Goal: Task Accomplishment & Management: Complete application form

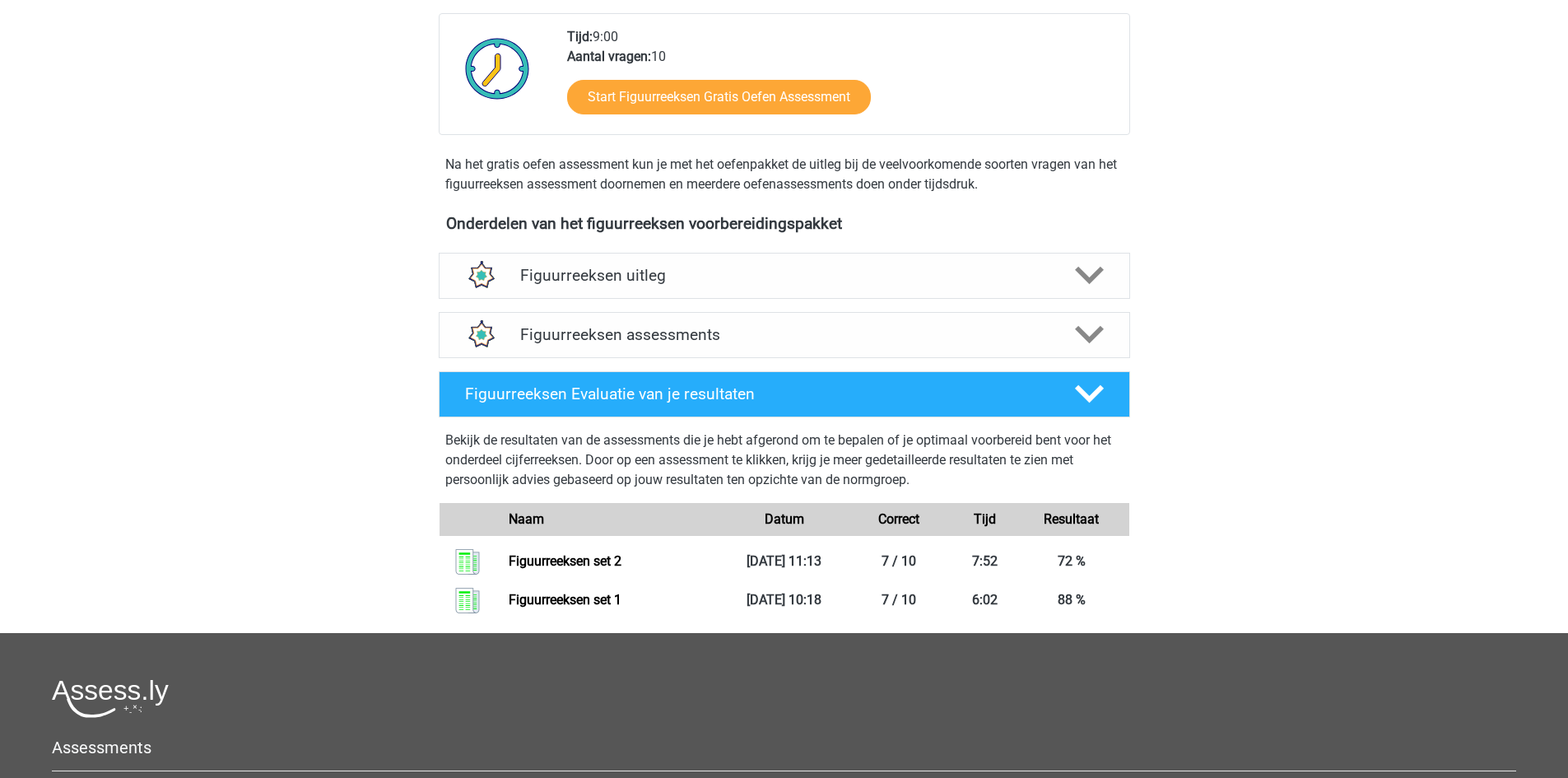
scroll to position [412, 0]
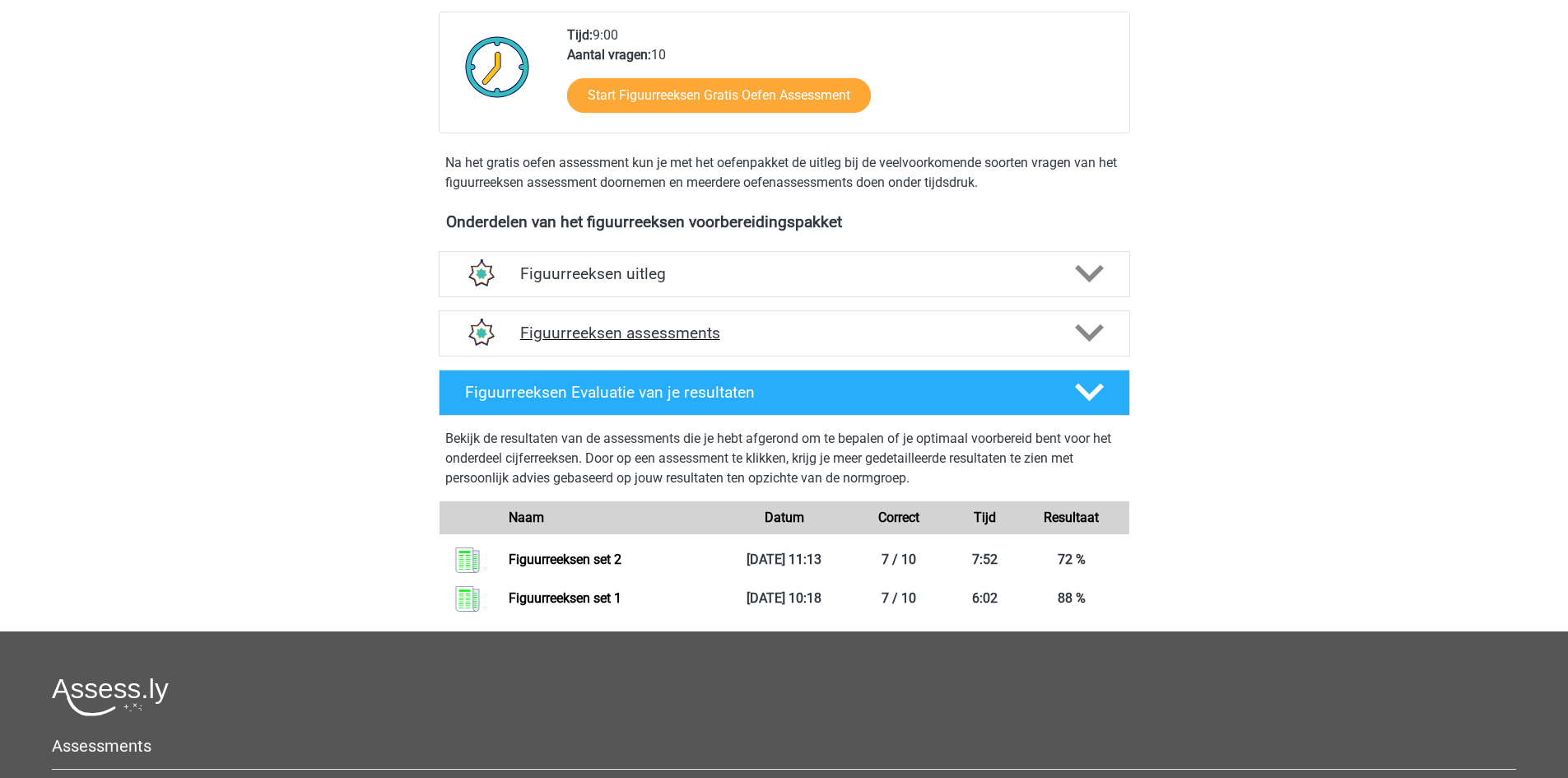
click at [753, 327] on h4 "Figuurreeksen assessments" at bounding box center [784, 332] width 528 height 18
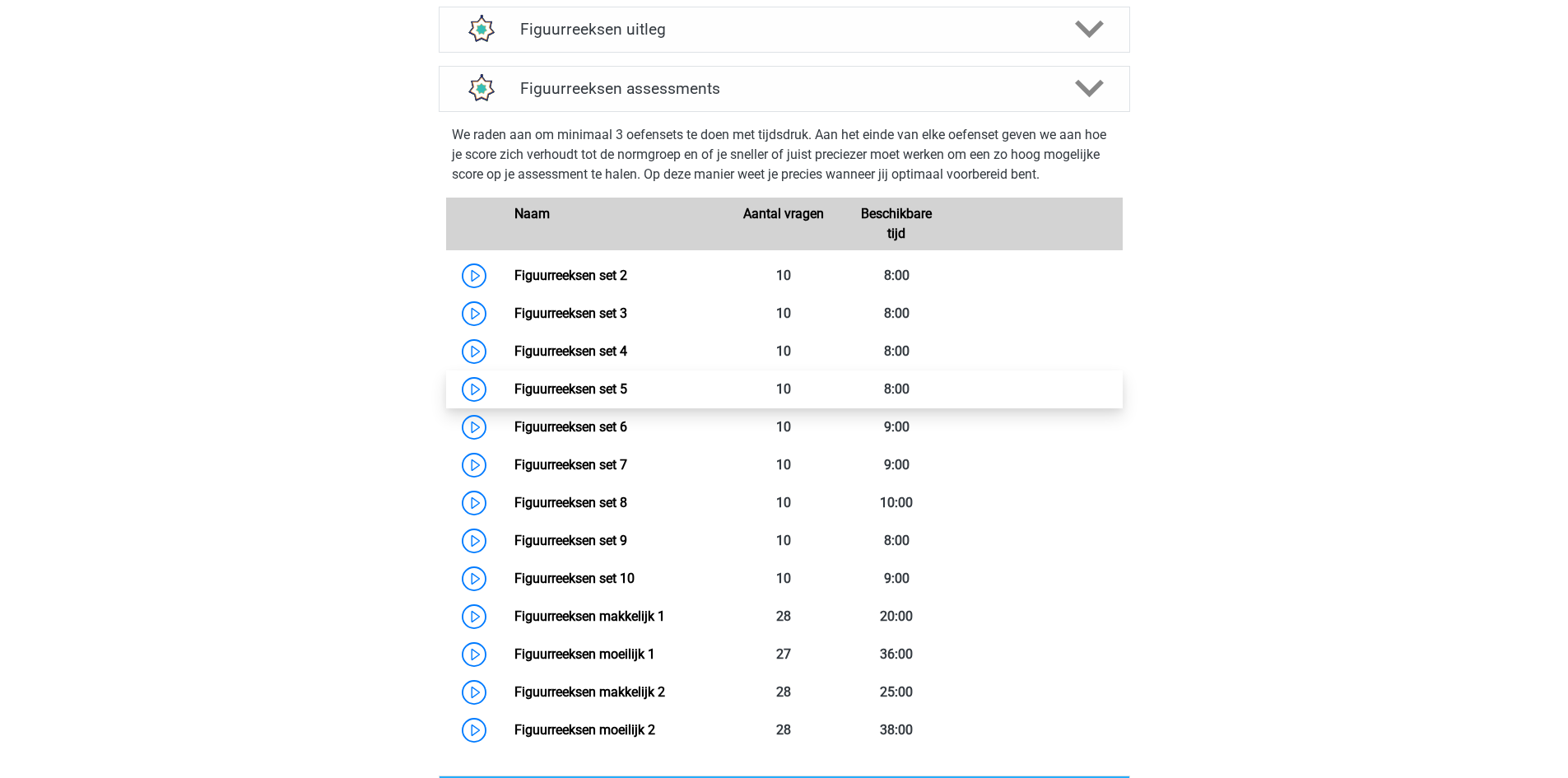
scroll to position [741, 0]
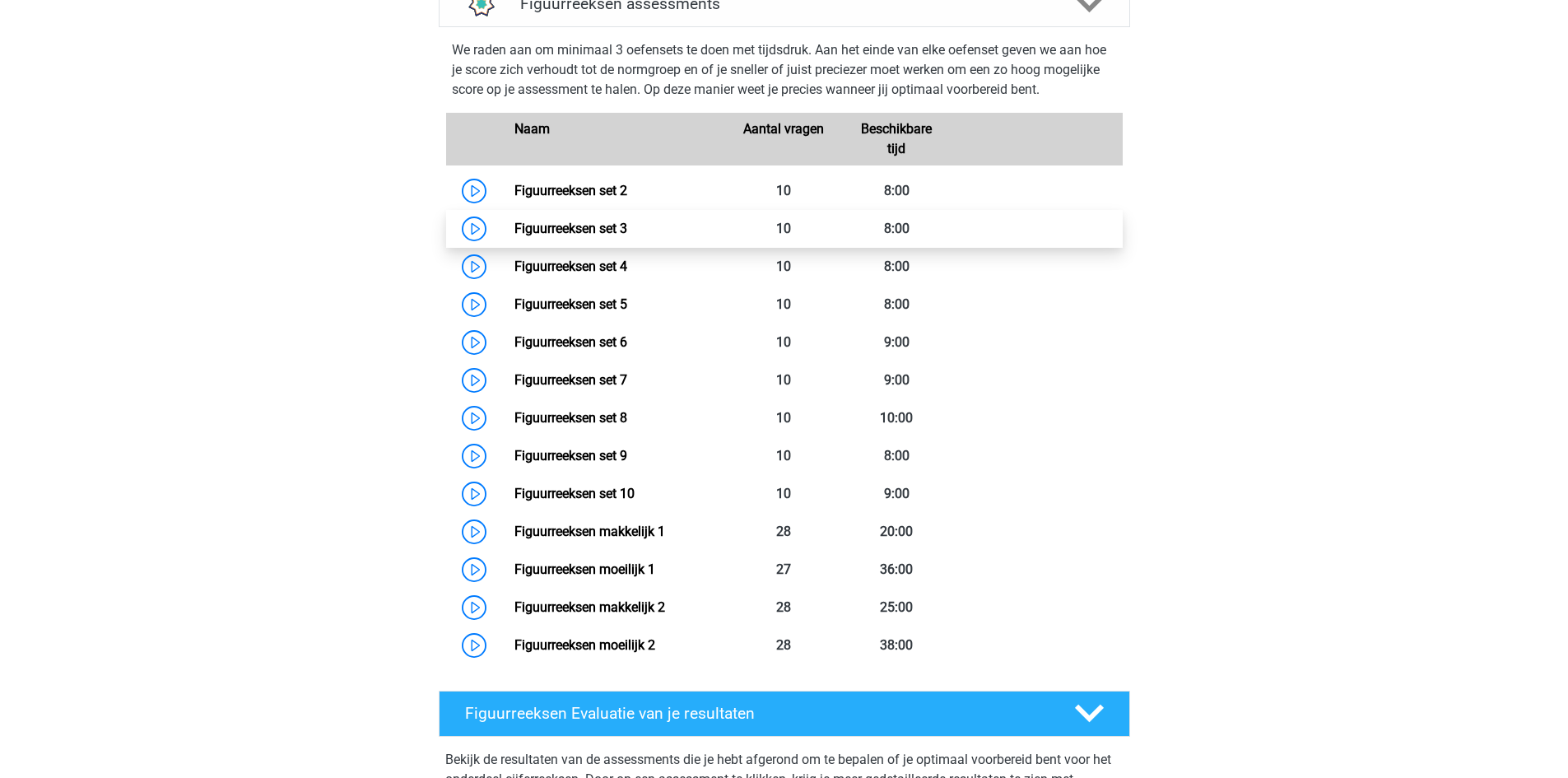
click at [525, 225] on link "Figuurreeksen set 3" at bounding box center [571, 228] width 113 height 16
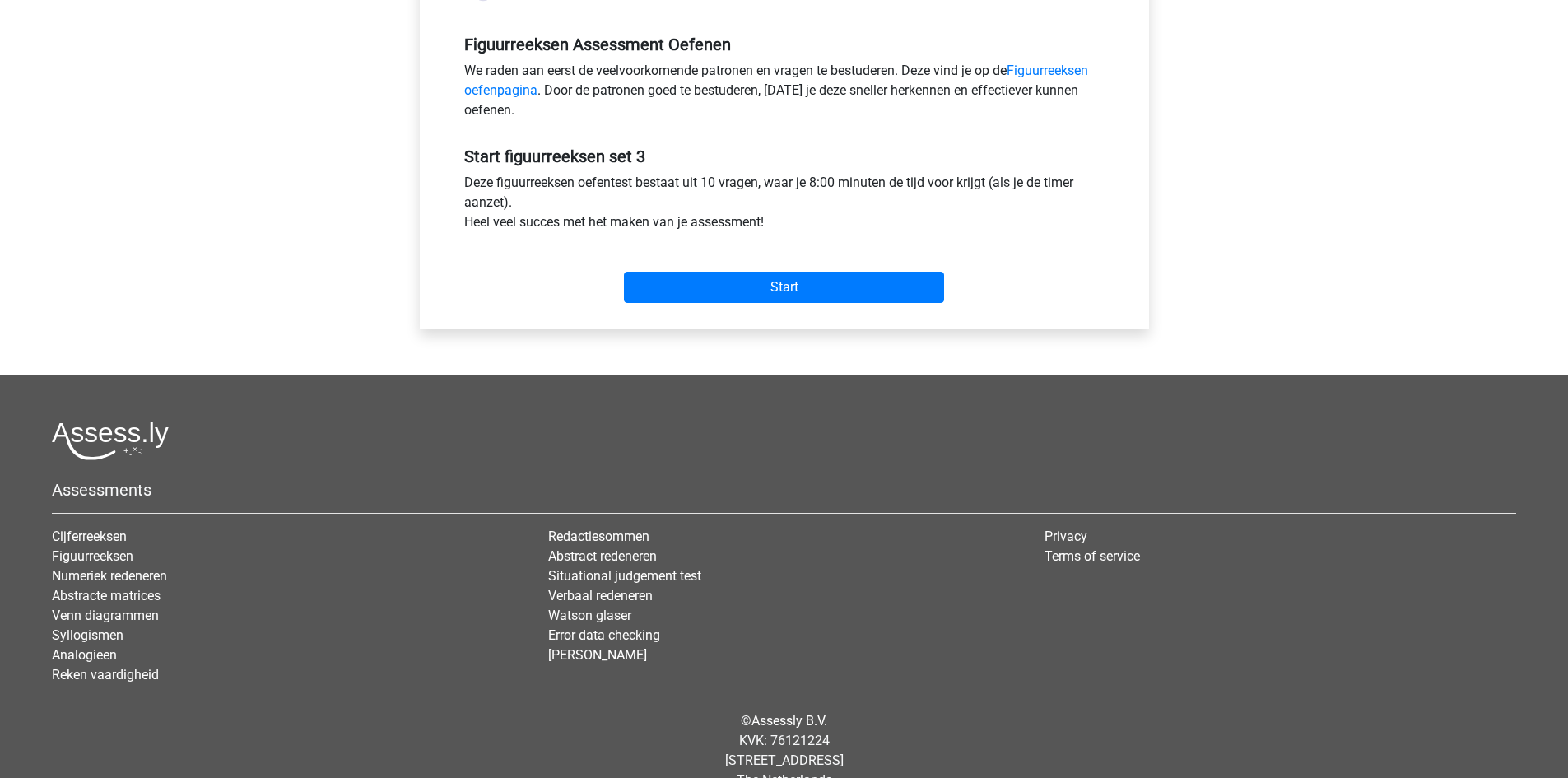
scroll to position [493, 0]
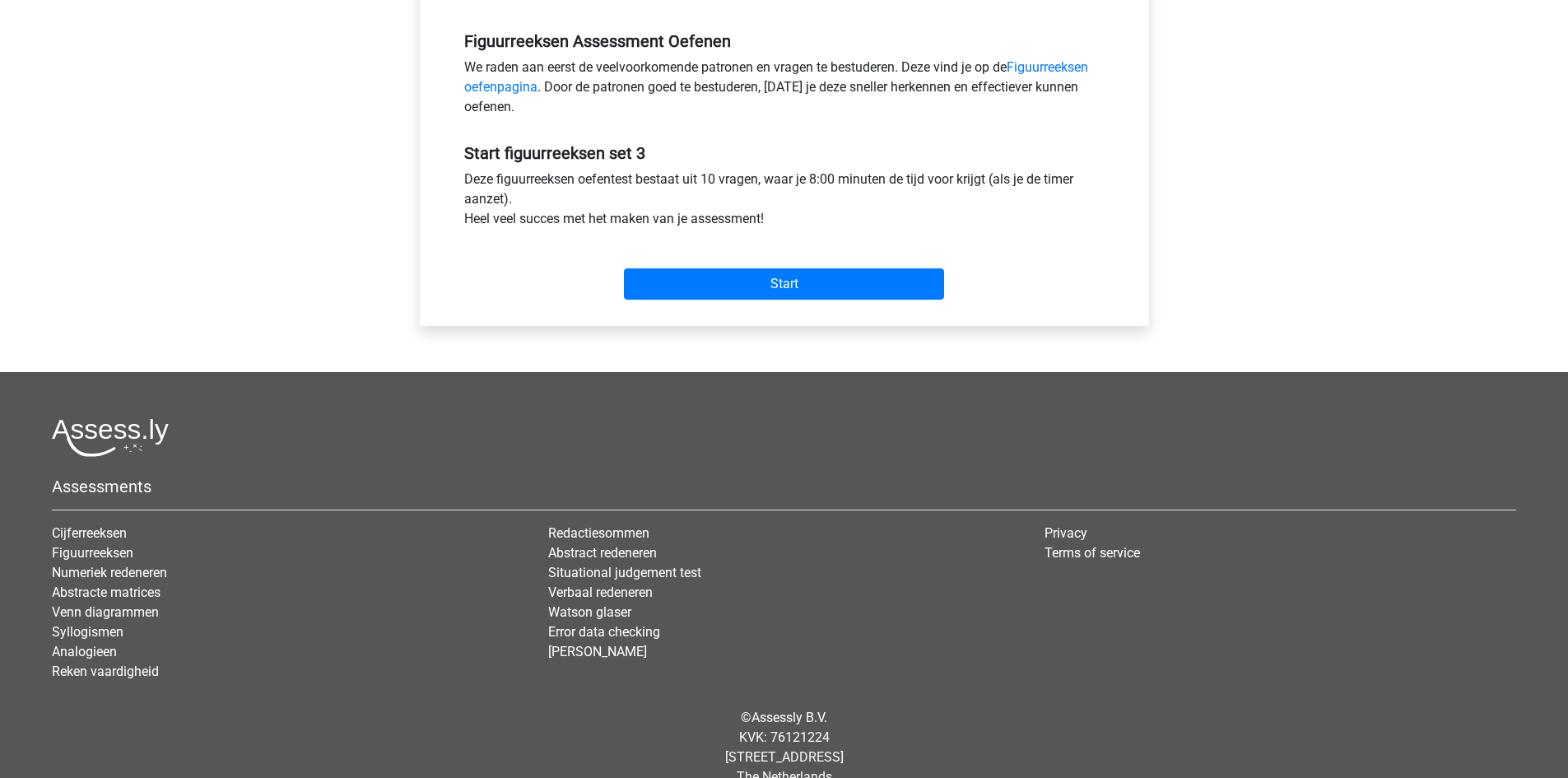
click at [793, 267] on div "Start" at bounding box center [784, 270] width 665 height 57
click at [797, 275] on input "Start" at bounding box center [784, 284] width 321 height 31
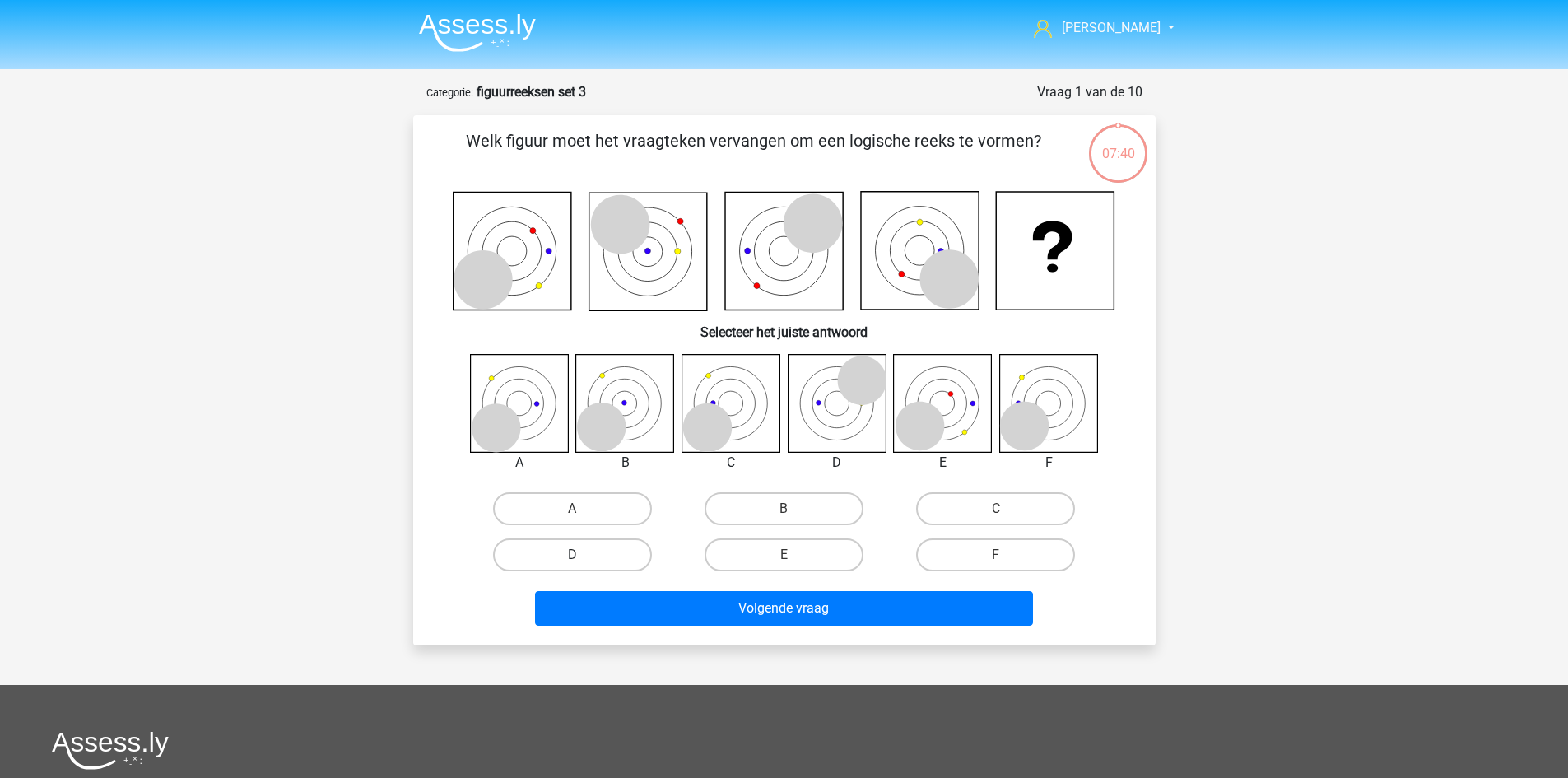
click at [589, 544] on label "D" at bounding box center [573, 555] width 159 height 33
click at [583, 555] on input "D" at bounding box center [577, 559] width 11 height 11
radio input "true"
click at [624, 504] on label "A" at bounding box center [573, 509] width 159 height 33
click at [583, 509] on input "A" at bounding box center [577, 514] width 11 height 11
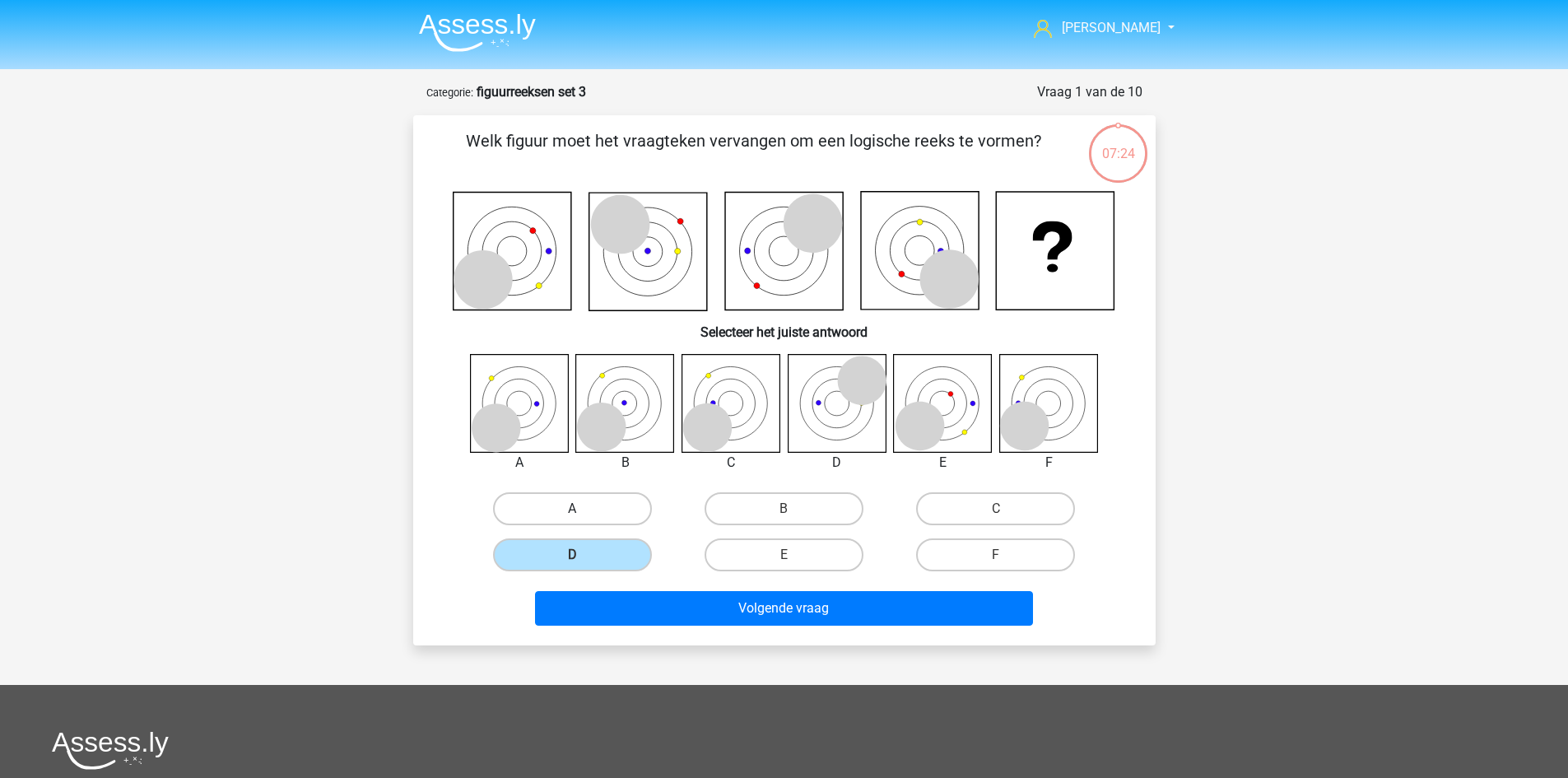
radio input "true"
click at [999, 495] on label "C" at bounding box center [996, 509] width 159 height 33
click at [999, 509] on input "C" at bounding box center [1001, 514] width 11 height 11
radio input "true"
click at [833, 497] on label "B" at bounding box center [784, 509] width 159 height 33
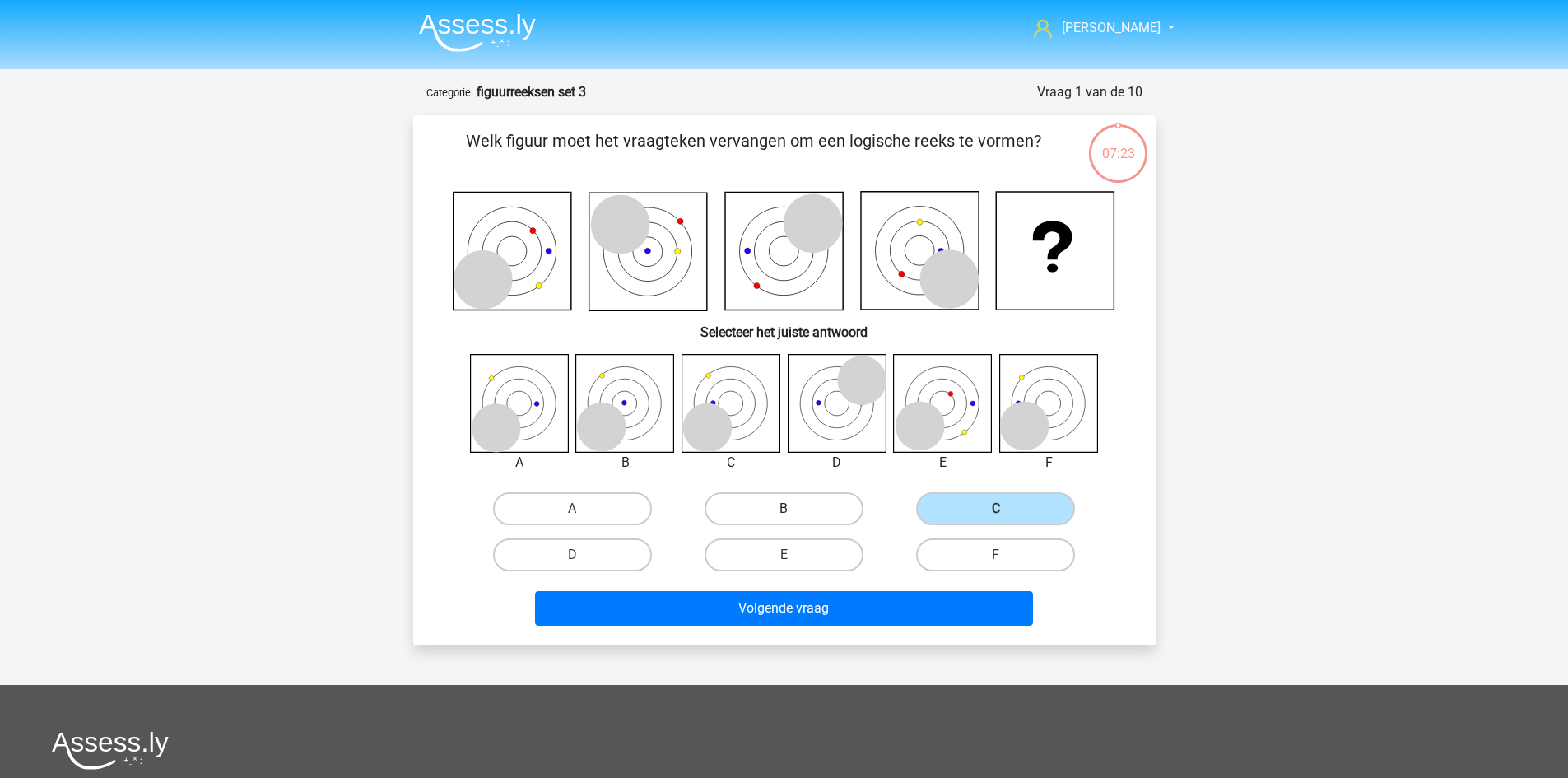
click at [795, 509] on input "B" at bounding box center [789, 514] width 11 height 11
radio input "true"
click at [1001, 507] on label "C" at bounding box center [996, 509] width 159 height 33
click at [1001, 509] on input "C" at bounding box center [1001, 514] width 11 height 11
radio input "true"
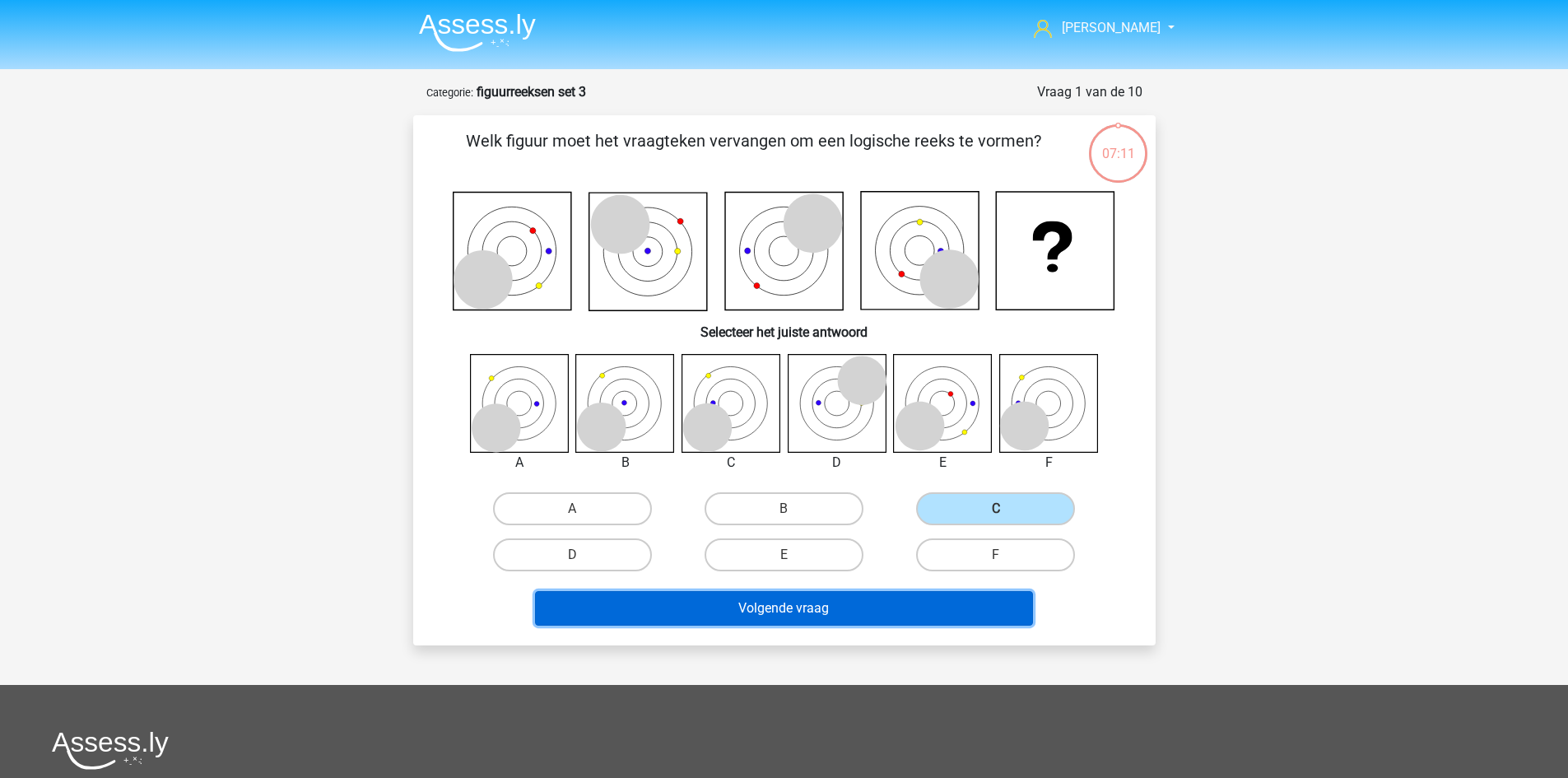
click at [869, 597] on button "Volgende vraag" at bounding box center [784, 608] width 498 height 35
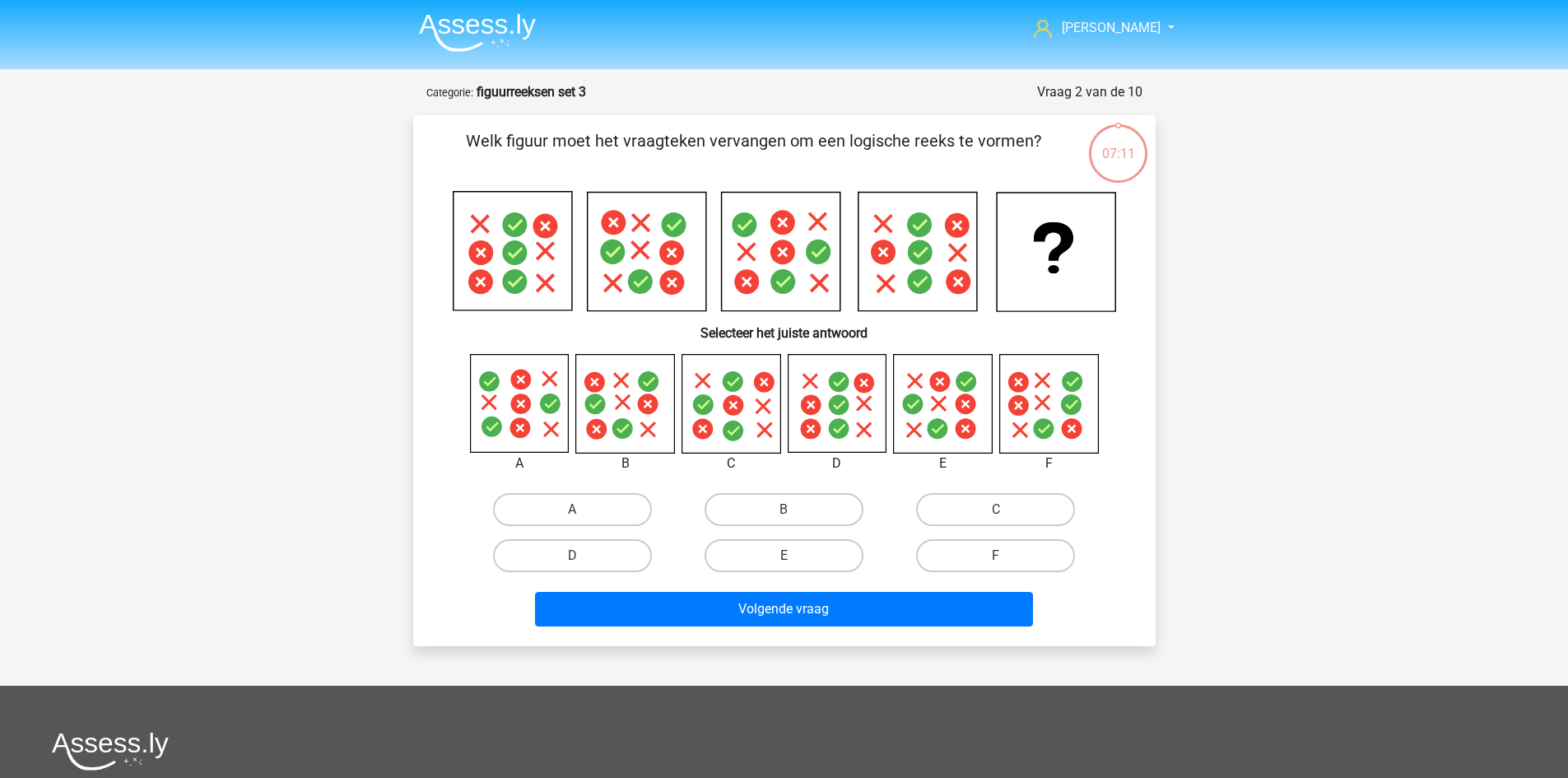
scroll to position [83, 0]
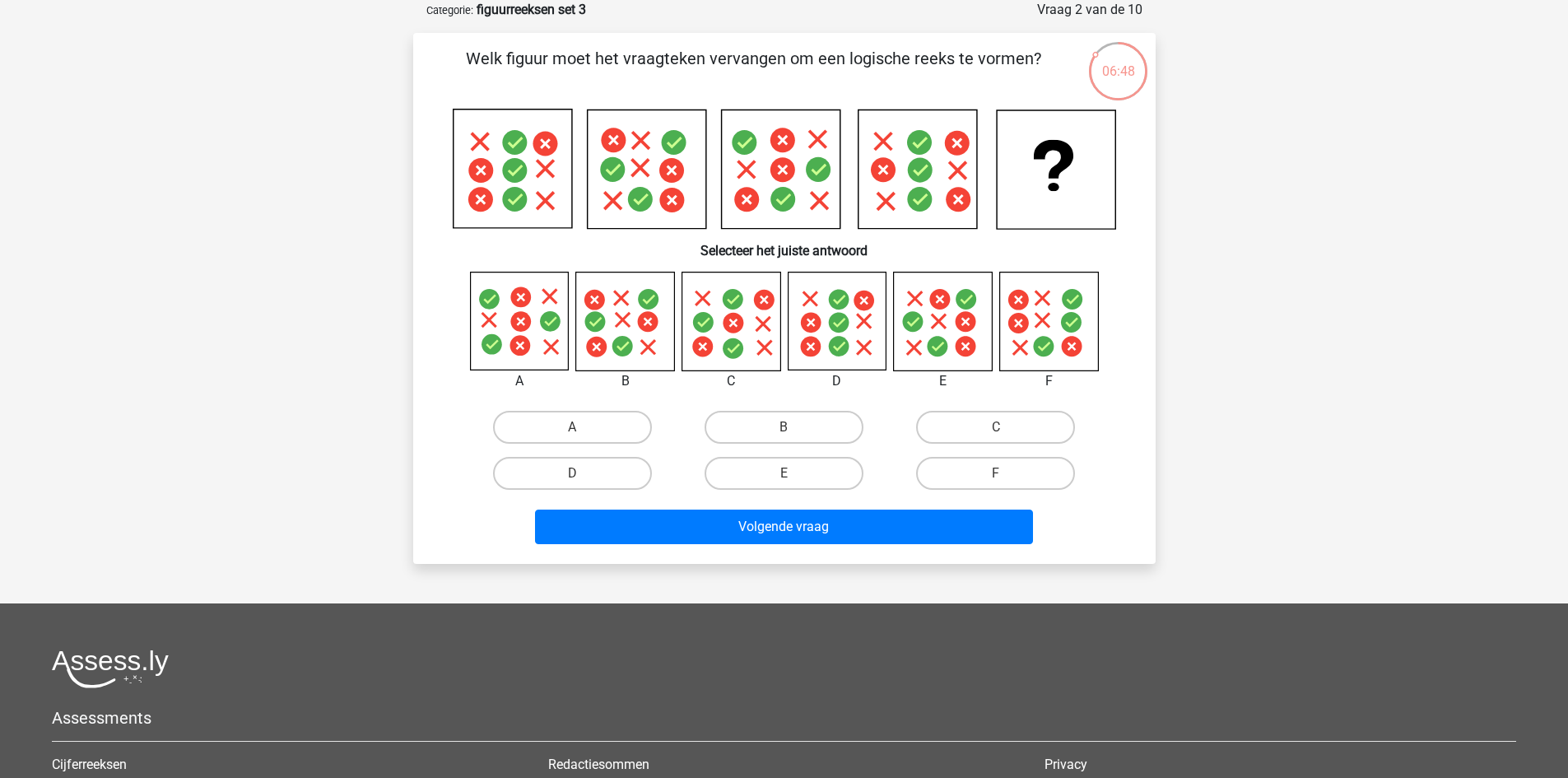
click at [784, 433] on input "B" at bounding box center [789, 432] width 11 height 11
radio input "true"
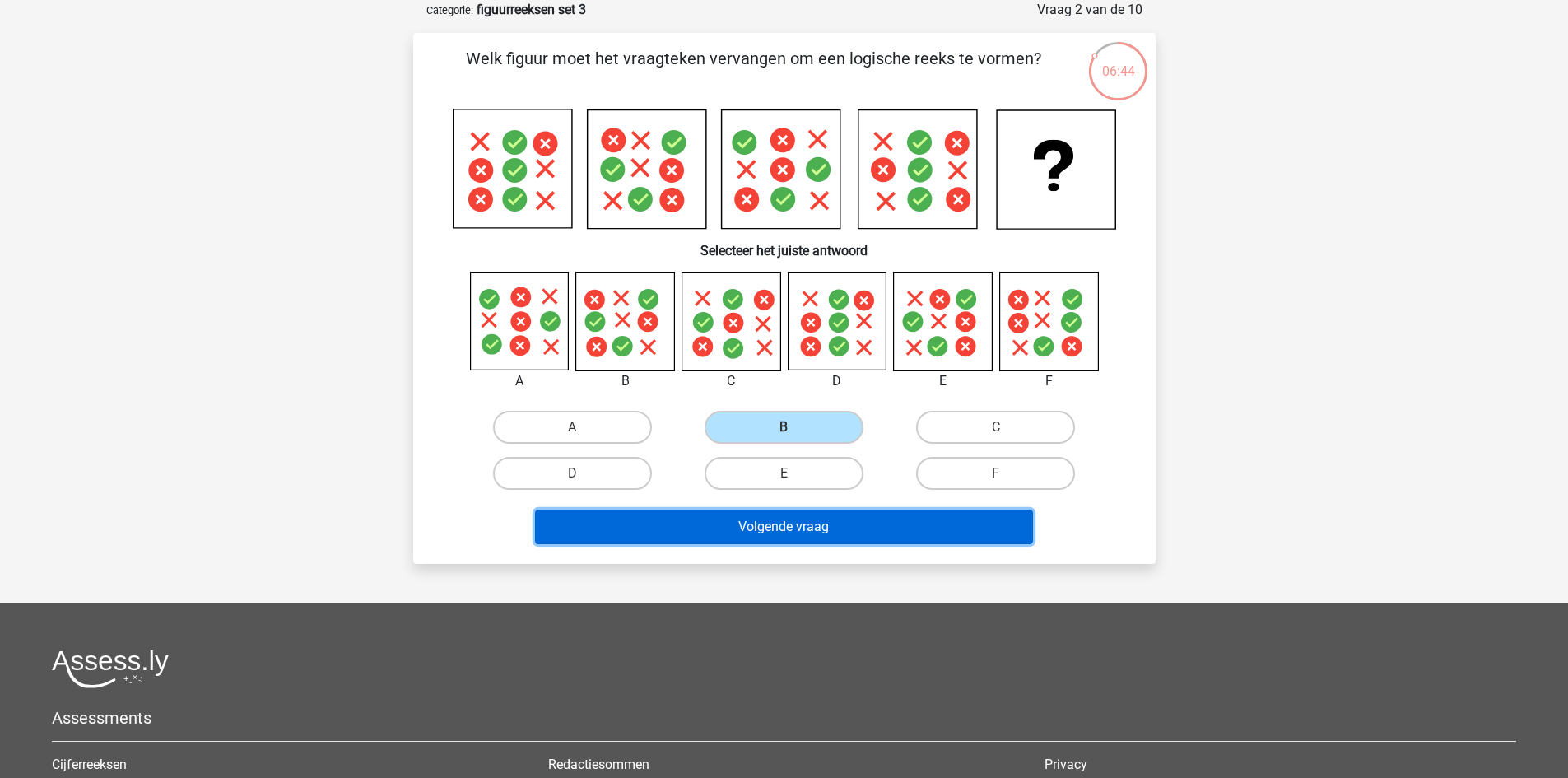
click at [803, 528] on button "Volgende vraag" at bounding box center [784, 526] width 498 height 35
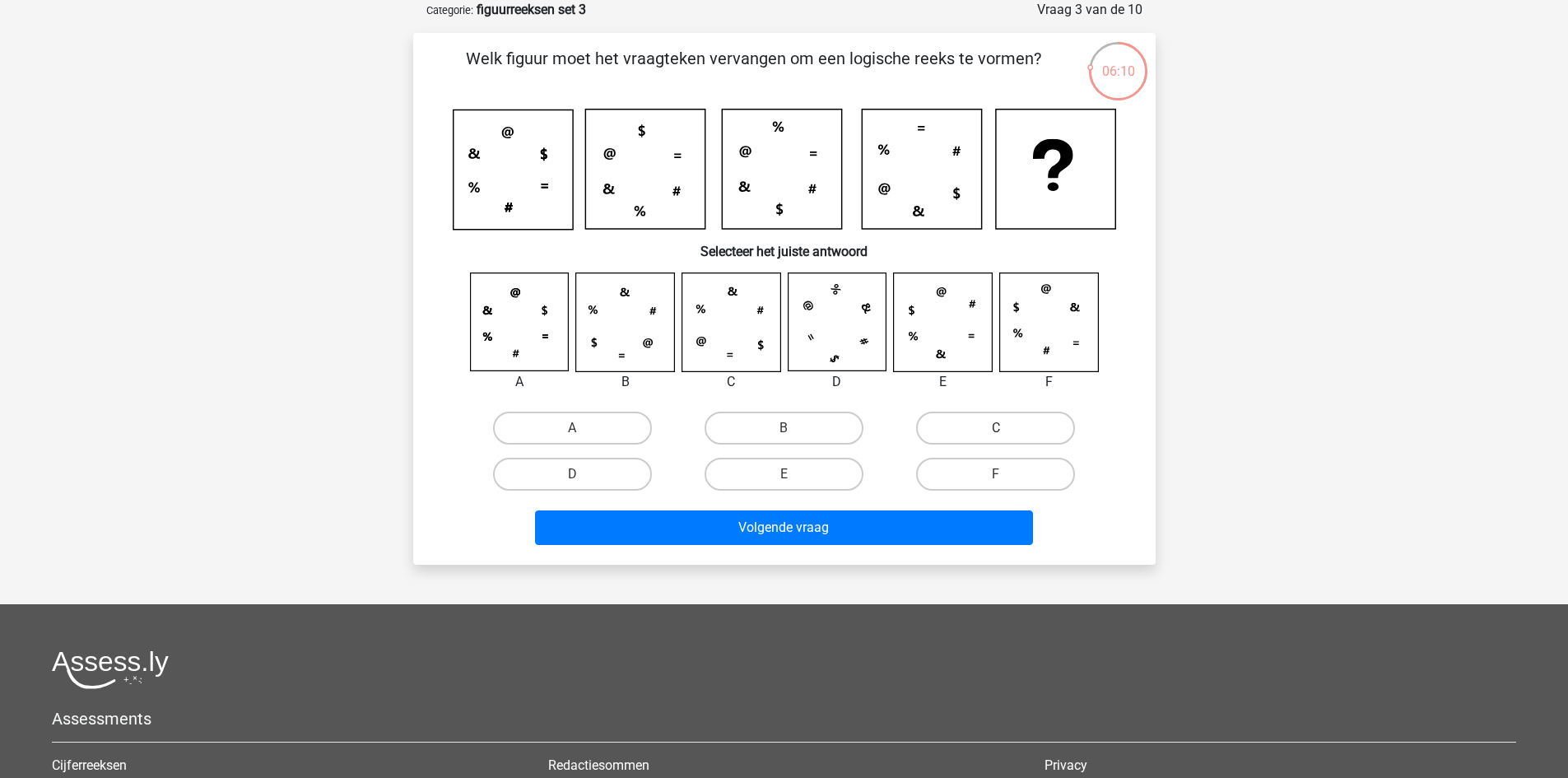
drag, startPoint x: 958, startPoint y: 428, endPoint x: 947, endPoint y: 424, distance: 11.7
click at [958, 427] on label "C" at bounding box center [996, 428] width 159 height 33
click at [996, 428] on input "C" at bounding box center [1001, 433] width 11 height 11
radio input "true"
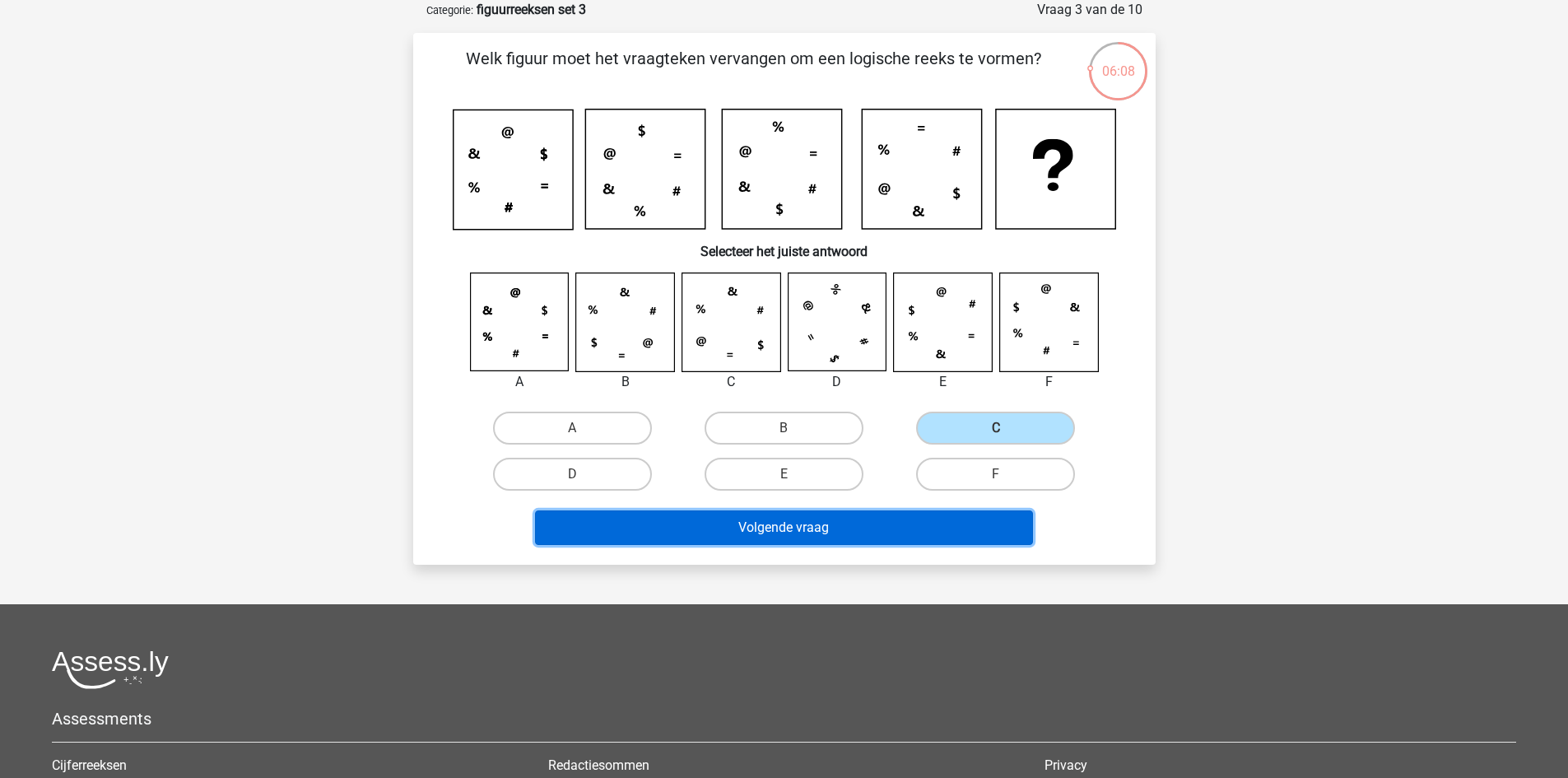
click at [883, 525] on button "Volgende vraag" at bounding box center [784, 527] width 498 height 35
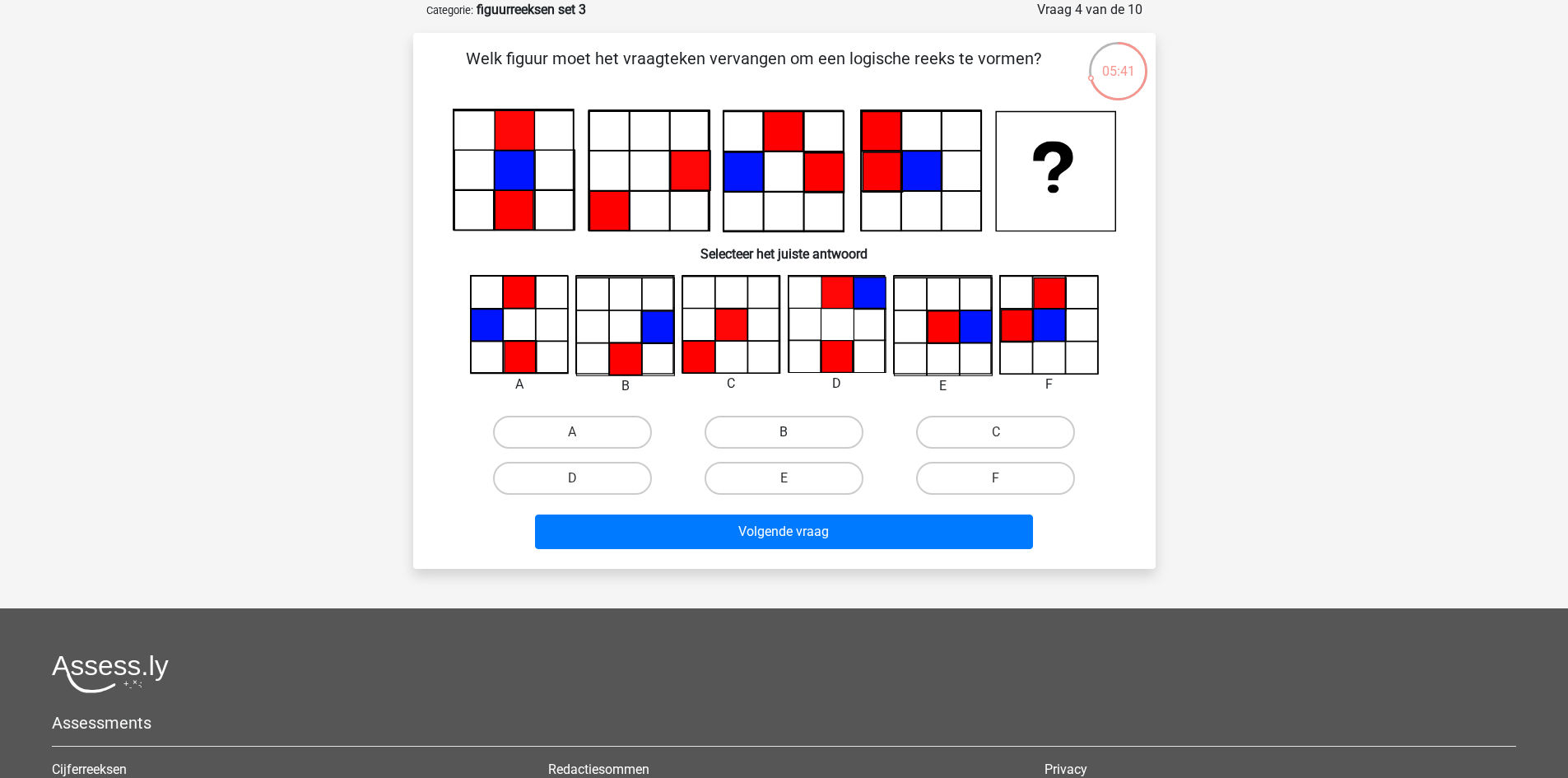
click at [819, 434] on label "B" at bounding box center [784, 432] width 159 height 33
click at [795, 434] on input "B" at bounding box center [789, 437] width 11 height 11
radio input "true"
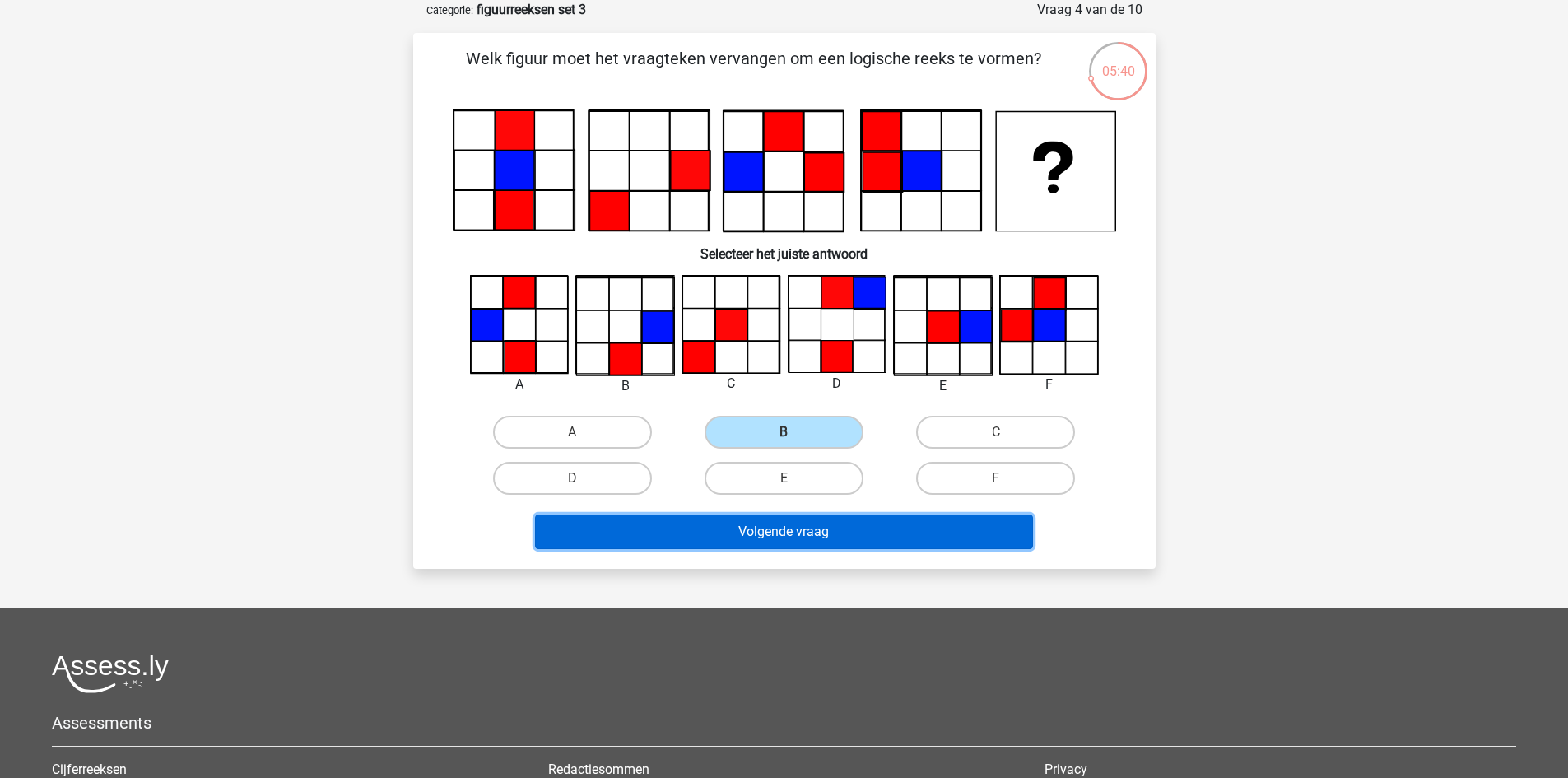
click at [902, 539] on button "Volgende vraag" at bounding box center [784, 532] width 498 height 35
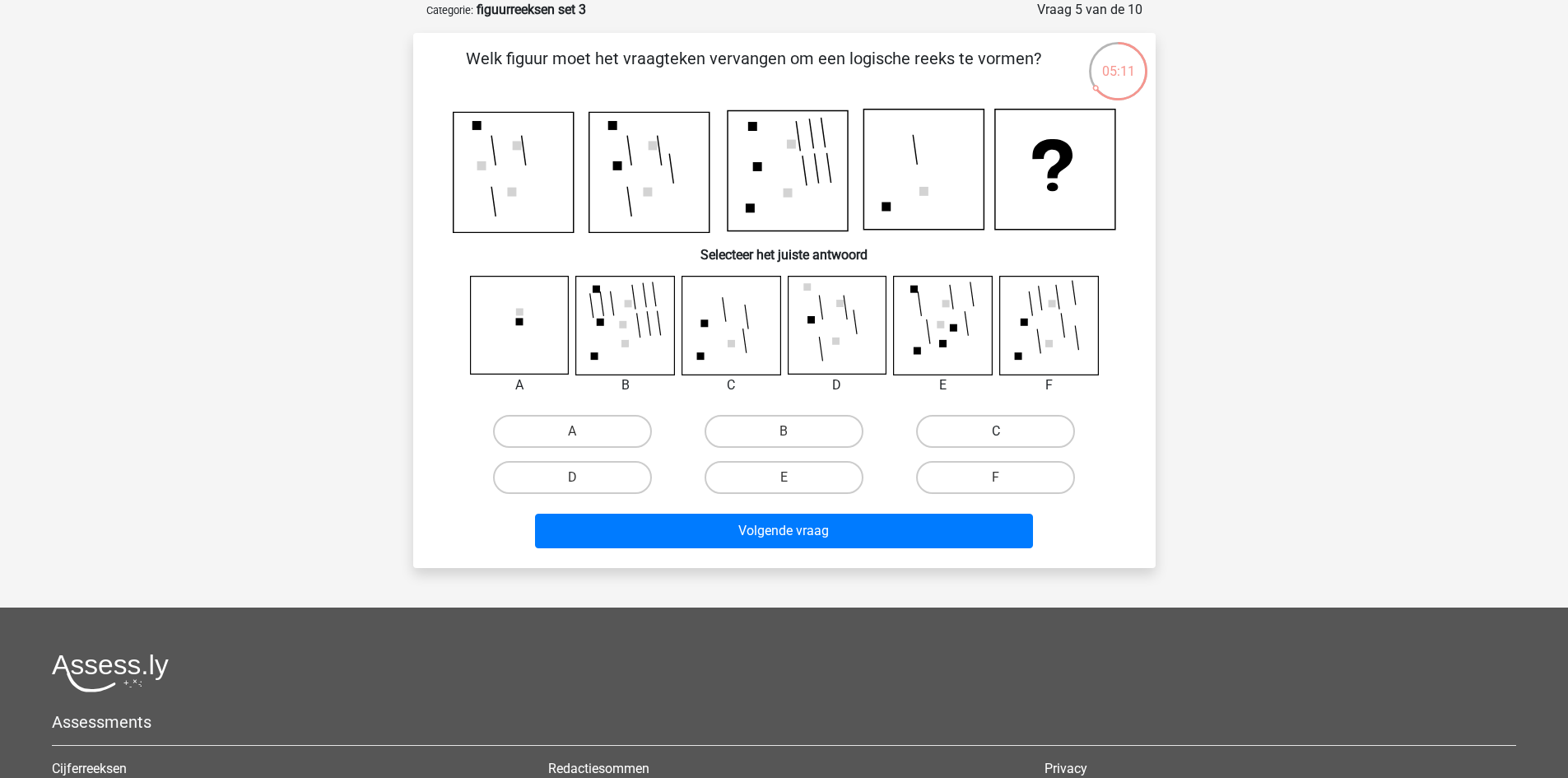
click at [968, 434] on label "C" at bounding box center [996, 431] width 159 height 33
click at [996, 434] on input "C" at bounding box center [1001, 436] width 11 height 11
radio input "true"
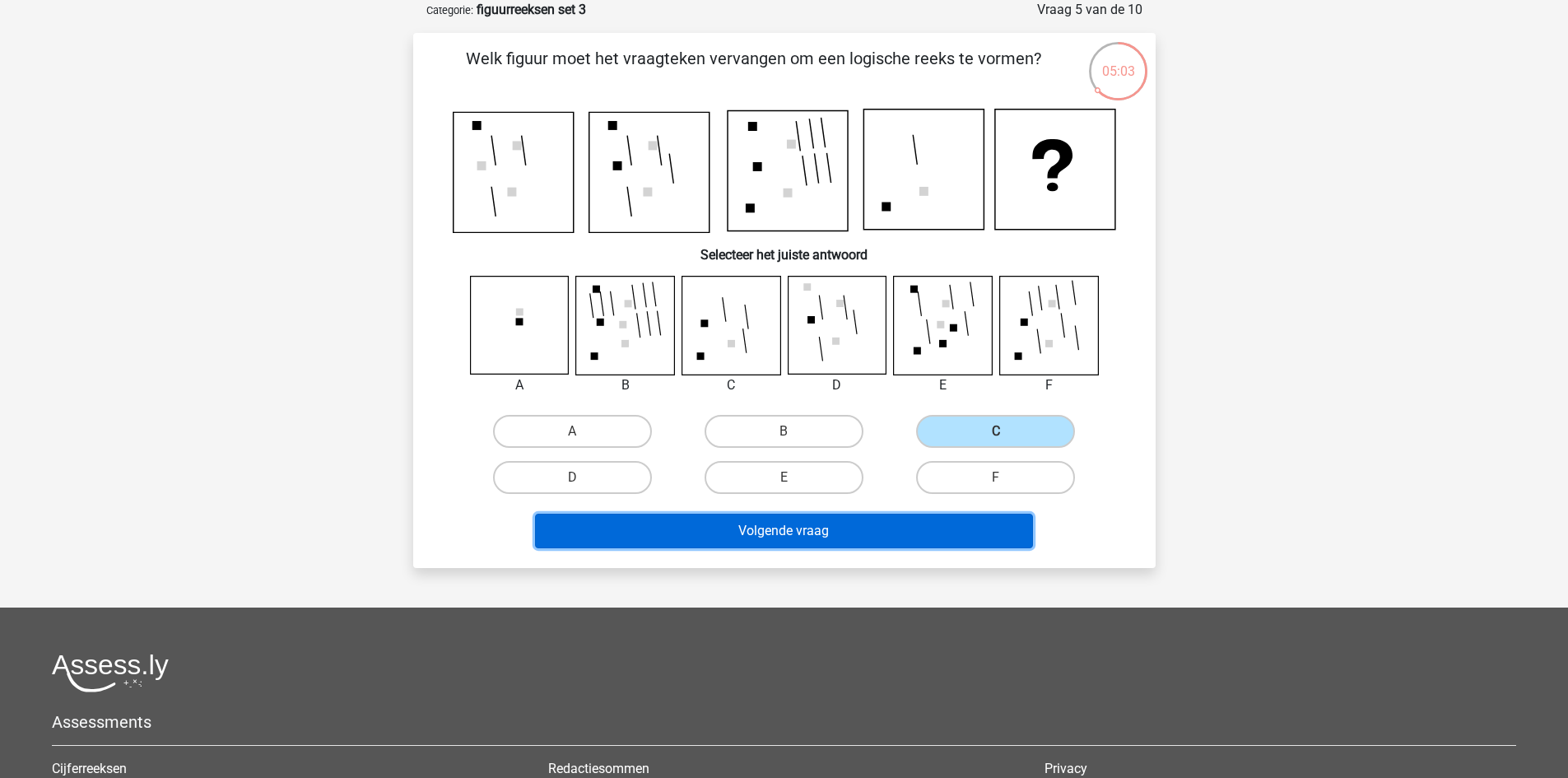
click at [898, 520] on button "Volgende vraag" at bounding box center [784, 531] width 498 height 35
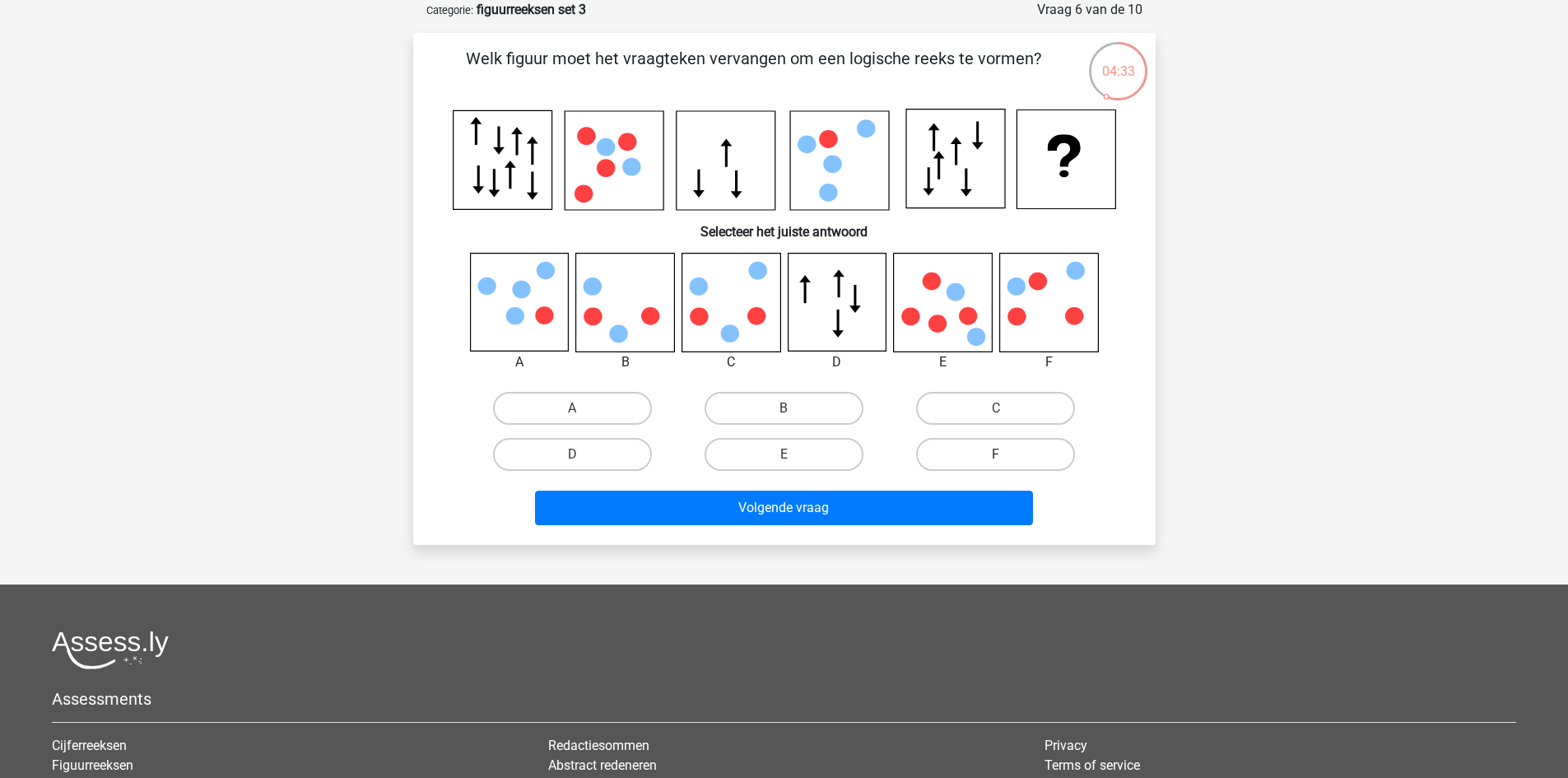
click at [975, 439] on label "F" at bounding box center [996, 455] width 159 height 33
click at [996, 455] on input "F" at bounding box center [1001, 459] width 11 height 11
radio input "true"
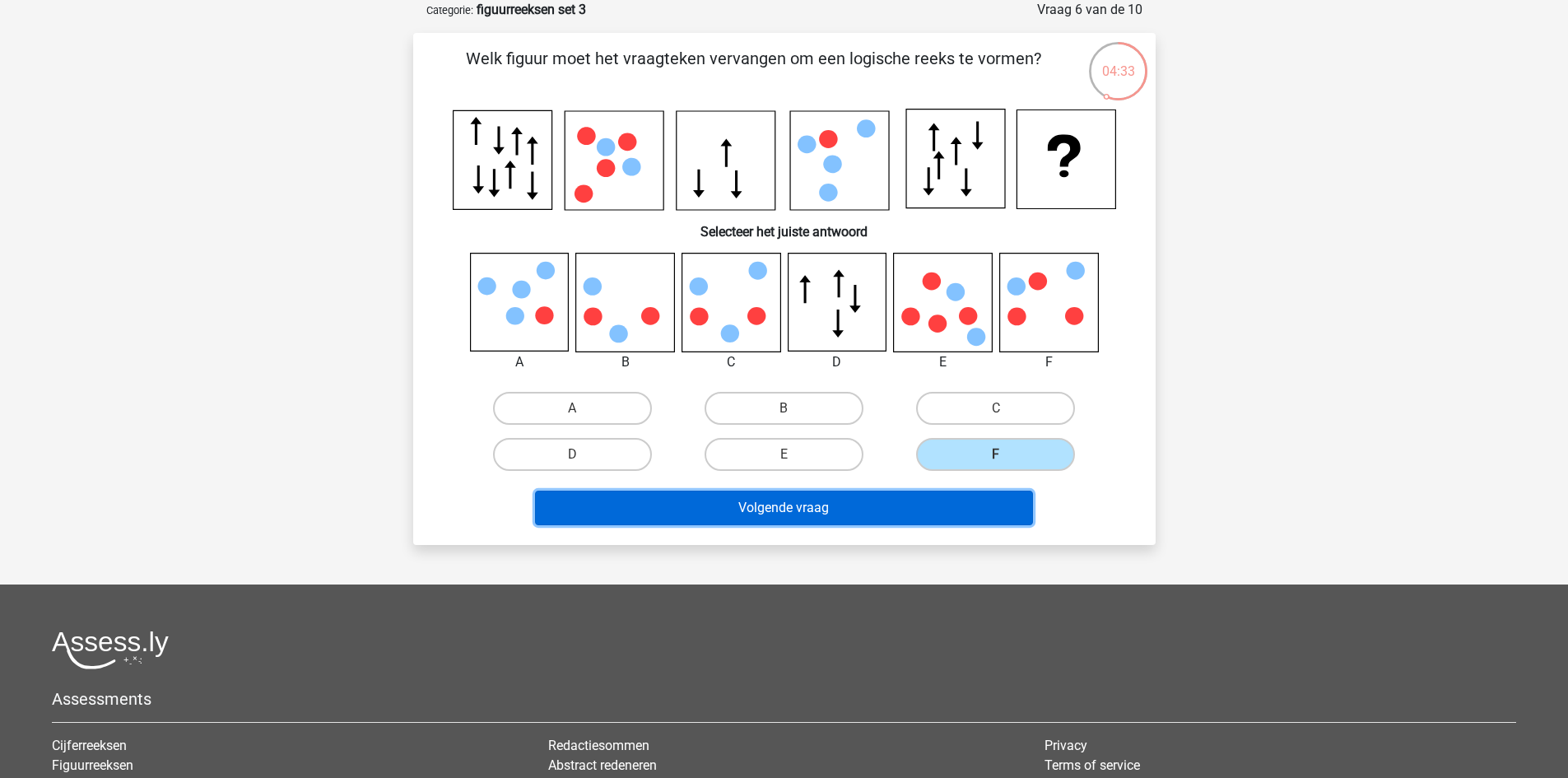
click at [965, 492] on button "Volgende vraag" at bounding box center [784, 508] width 498 height 35
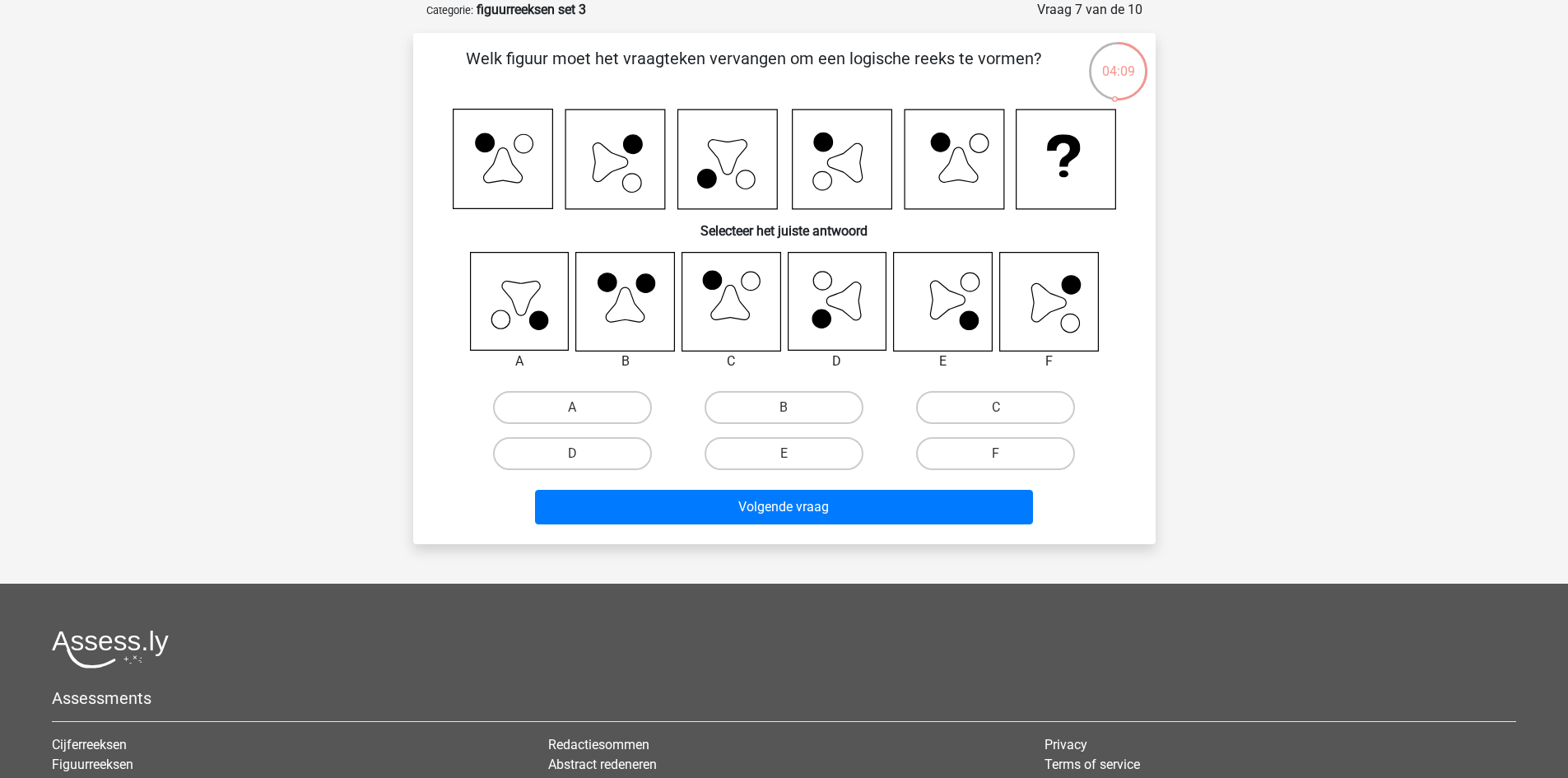
click at [1028, 433] on div "F" at bounding box center [996, 453] width 212 height 46
click at [1019, 445] on label "F" at bounding box center [996, 454] width 159 height 33
click at [1006, 454] on input "F" at bounding box center [1001, 458] width 11 height 11
radio input "true"
click at [991, 470] on div "F" at bounding box center [996, 453] width 212 height 46
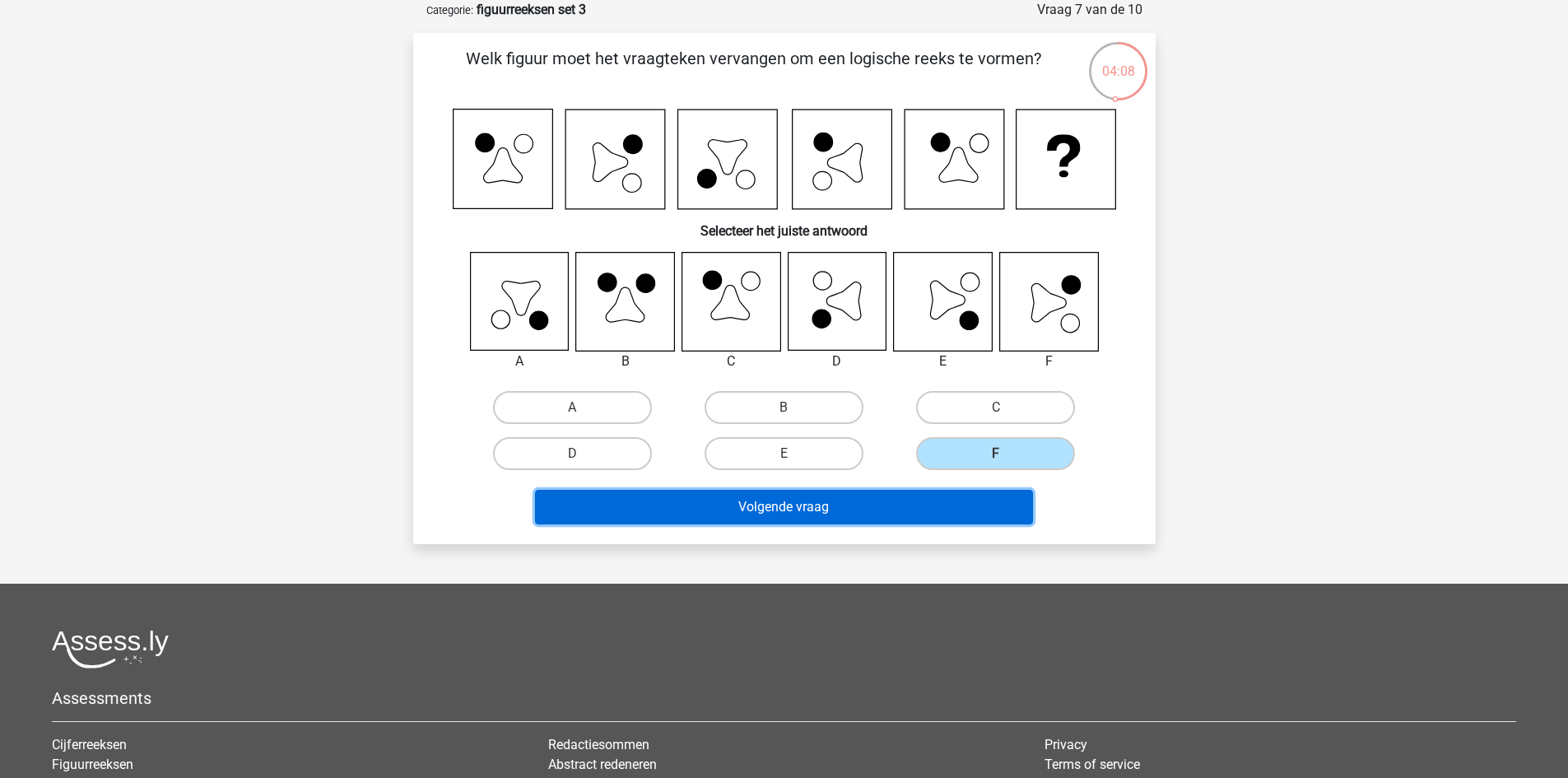
click at [965, 498] on button "Volgende vraag" at bounding box center [784, 507] width 498 height 35
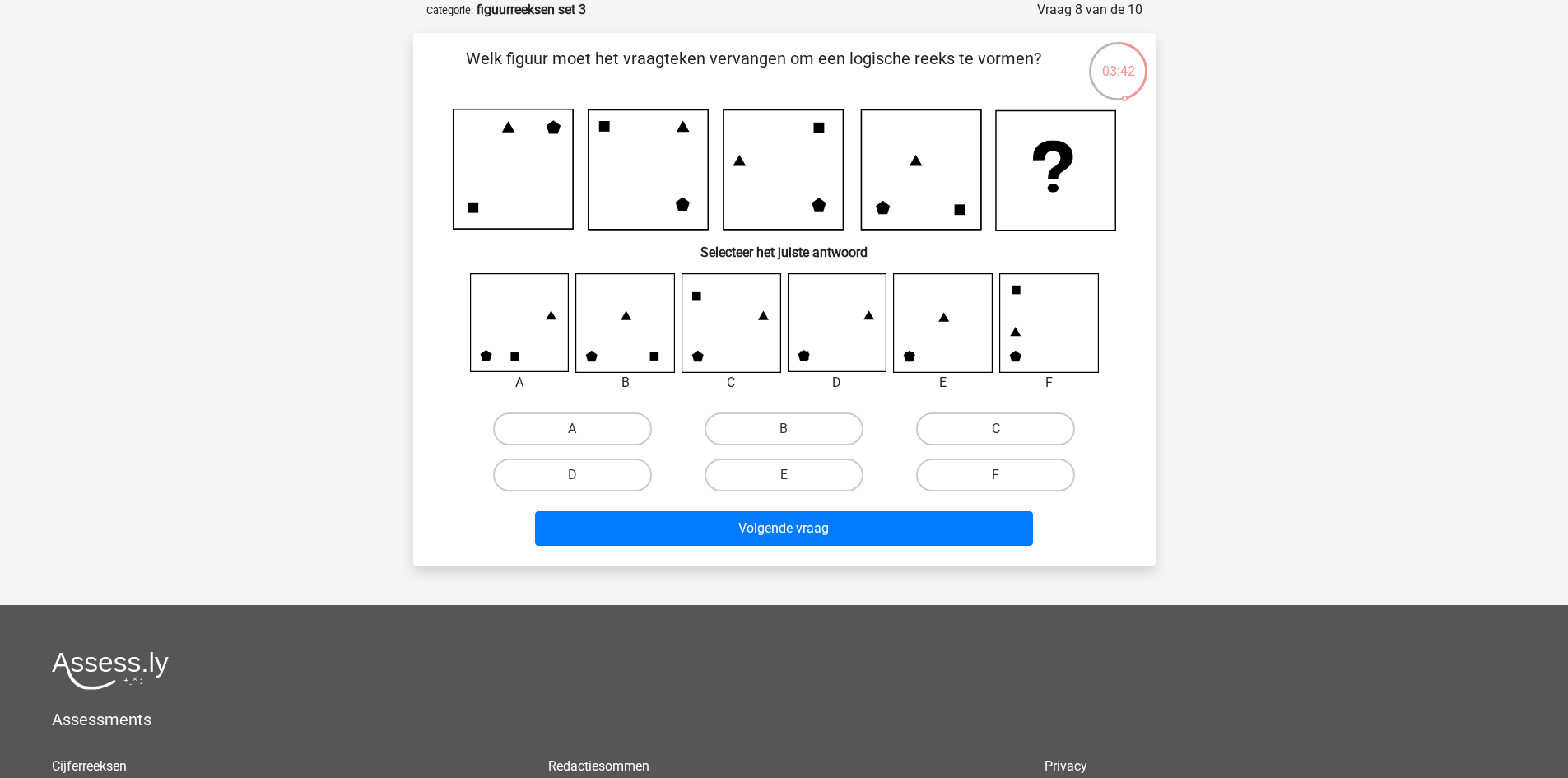
click at [967, 433] on label "C" at bounding box center [996, 428] width 159 height 33
click at [996, 433] on input "C" at bounding box center [1001, 433] width 11 height 11
radio input "true"
click at [676, 468] on div "A B C D" at bounding box center [784, 452] width 635 height 92
click at [633, 477] on label "D" at bounding box center [573, 475] width 159 height 33
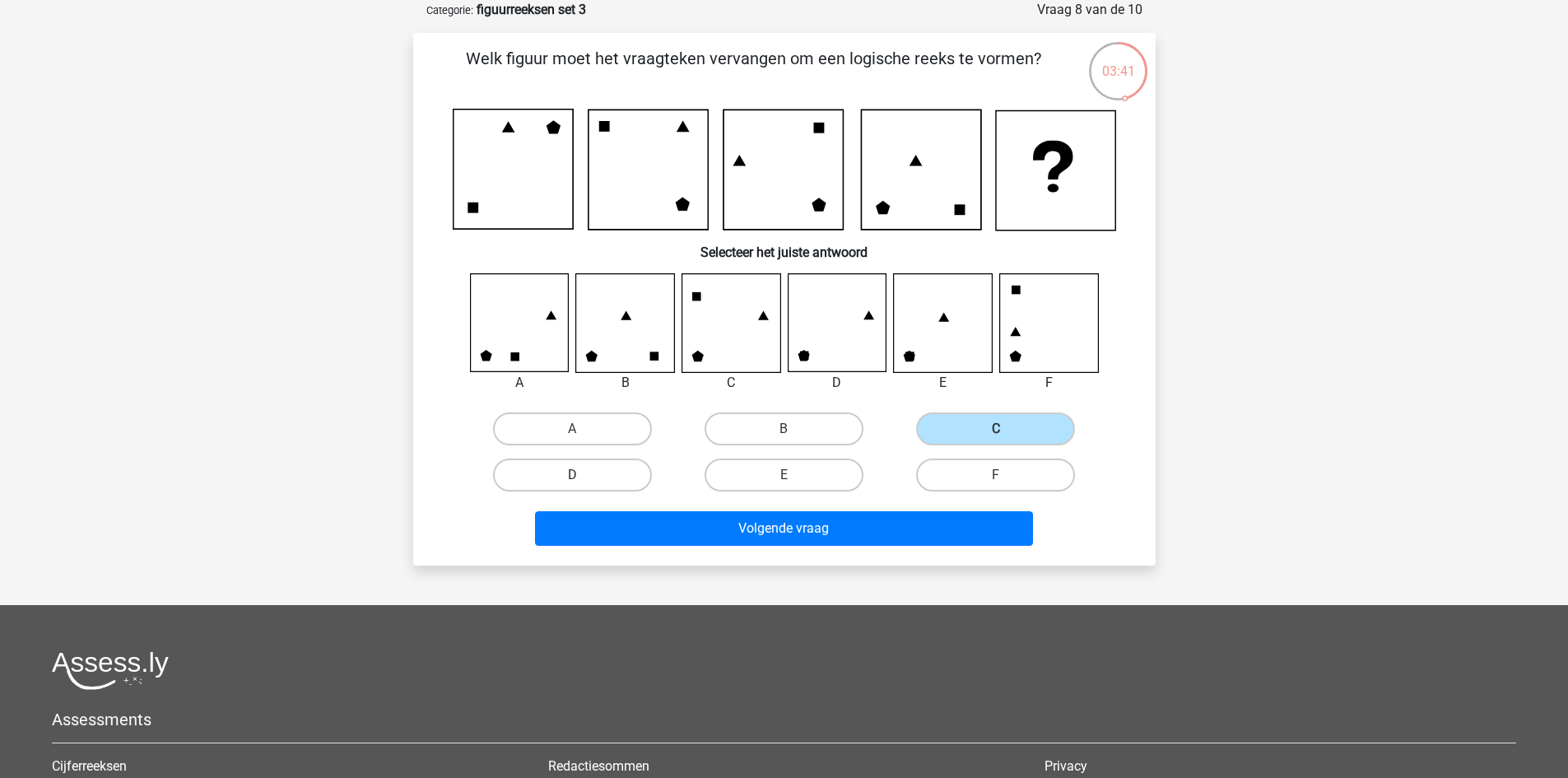
click at [583, 477] on input "D" at bounding box center [577, 480] width 11 height 11
radio input "true"
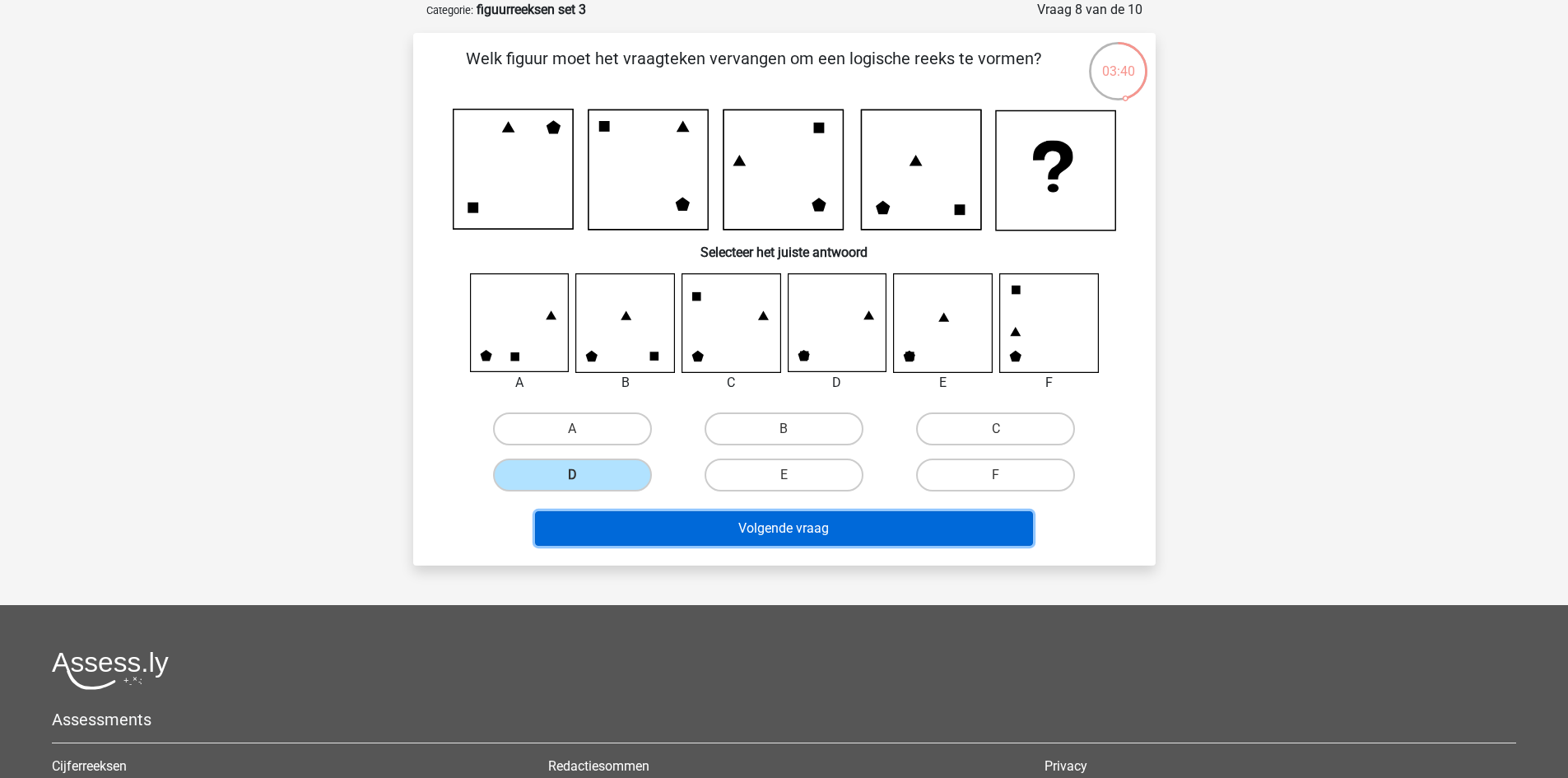
click at [880, 525] on button "Volgende vraag" at bounding box center [784, 528] width 498 height 35
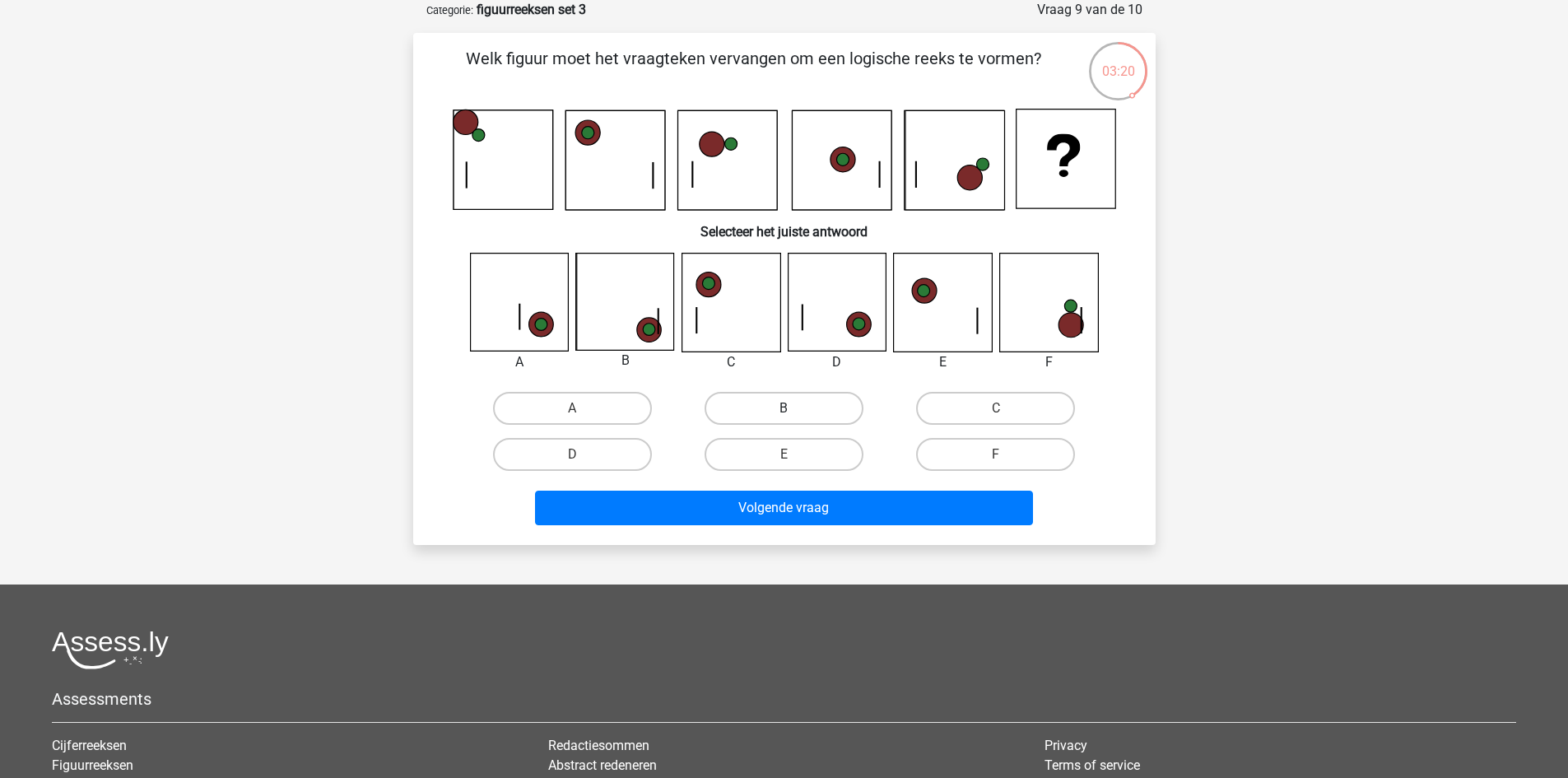
click at [769, 397] on label "B" at bounding box center [784, 408] width 159 height 33
click at [784, 408] on input "B" at bounding box center [789, 413] width 11 height 11
radio input "true"
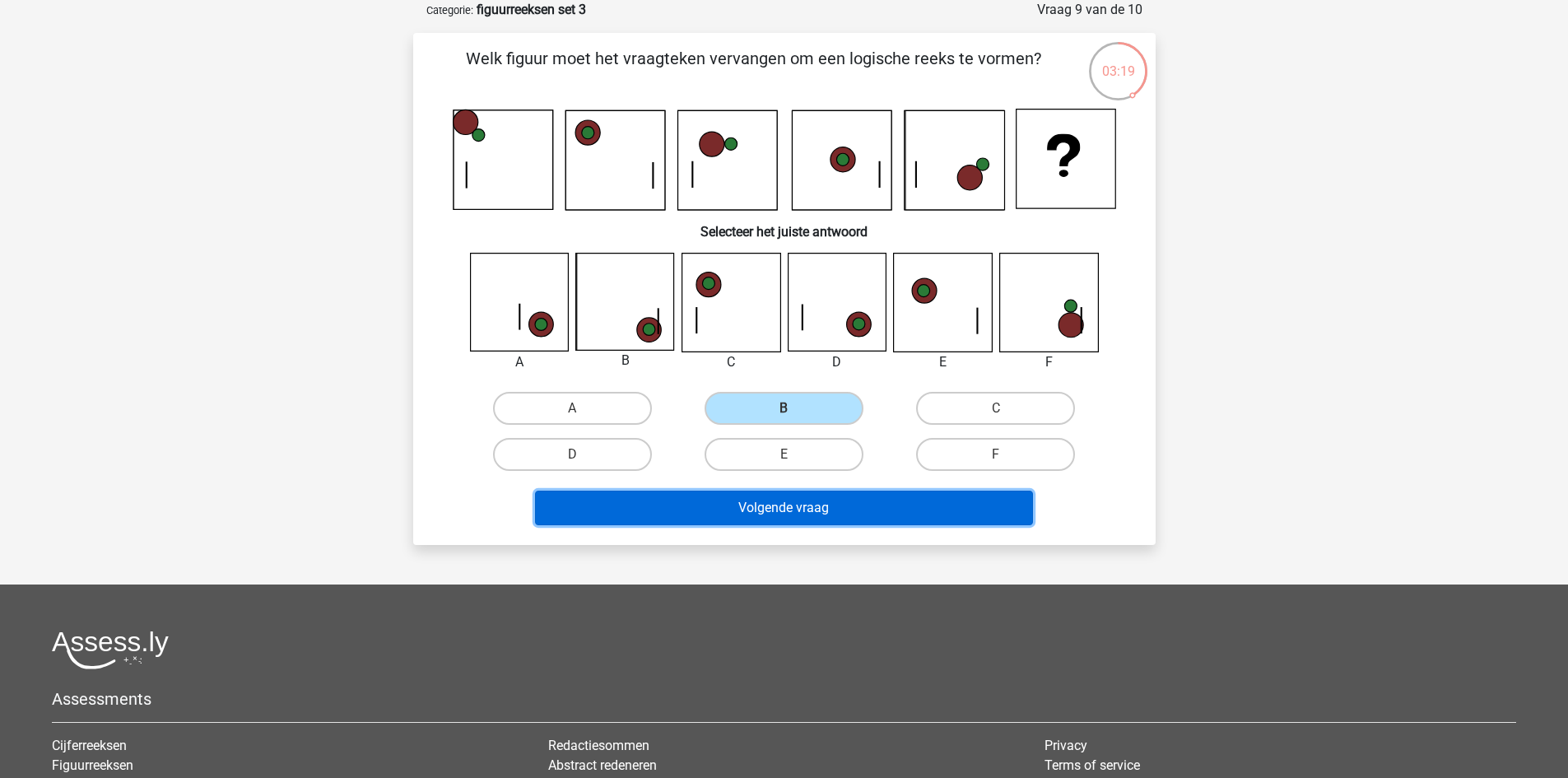
click at [847, 509] on button "Volgende vraag" at bounding box center [784, 508] width 498 height 35
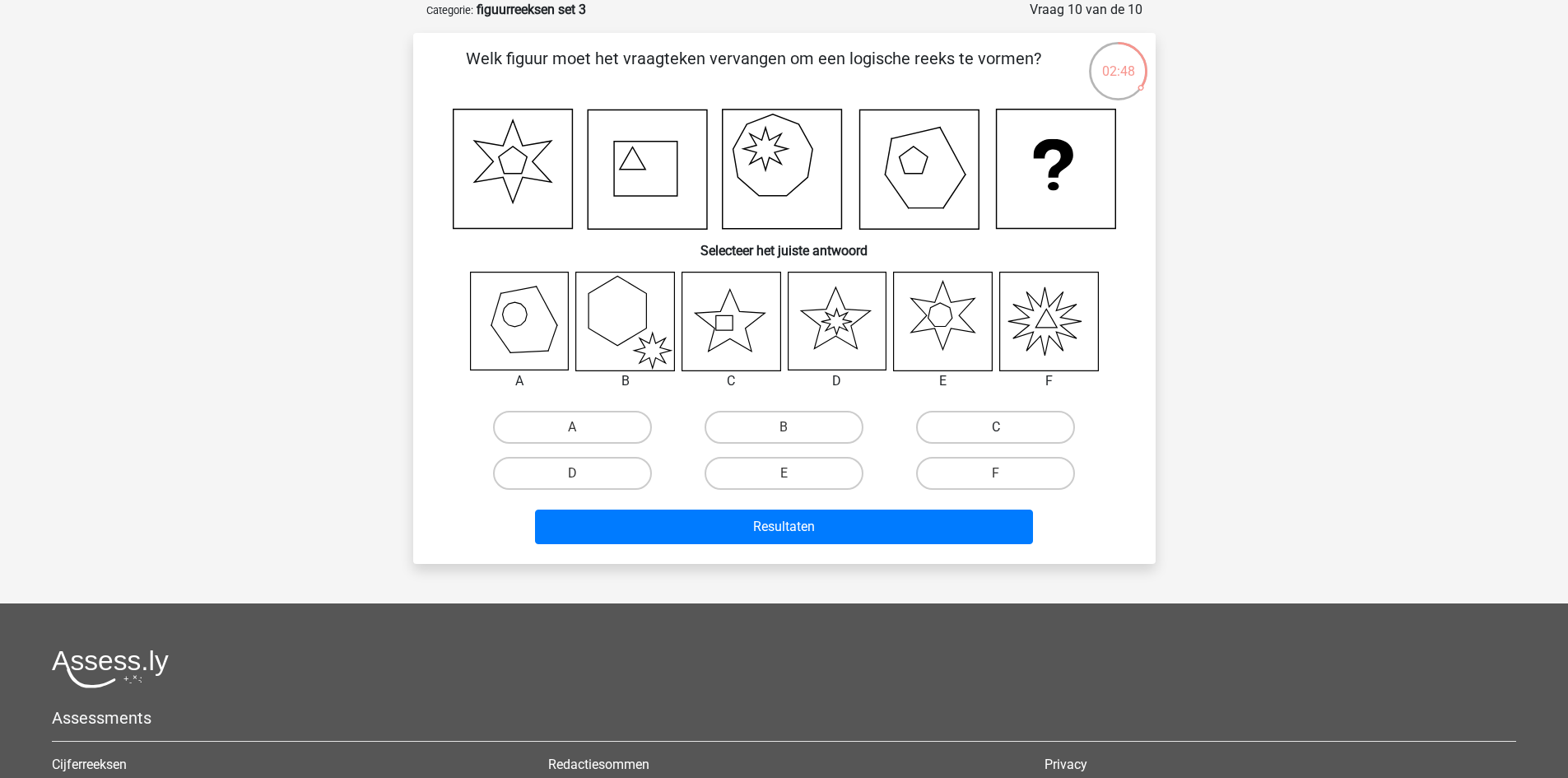
click at [976, 428] on label "C" at bounding box center [996, 427] width 159 height 33
click at [996, 428] on input "C" at bounding box center [1001, 432] width 11 height 11
radio input "true"
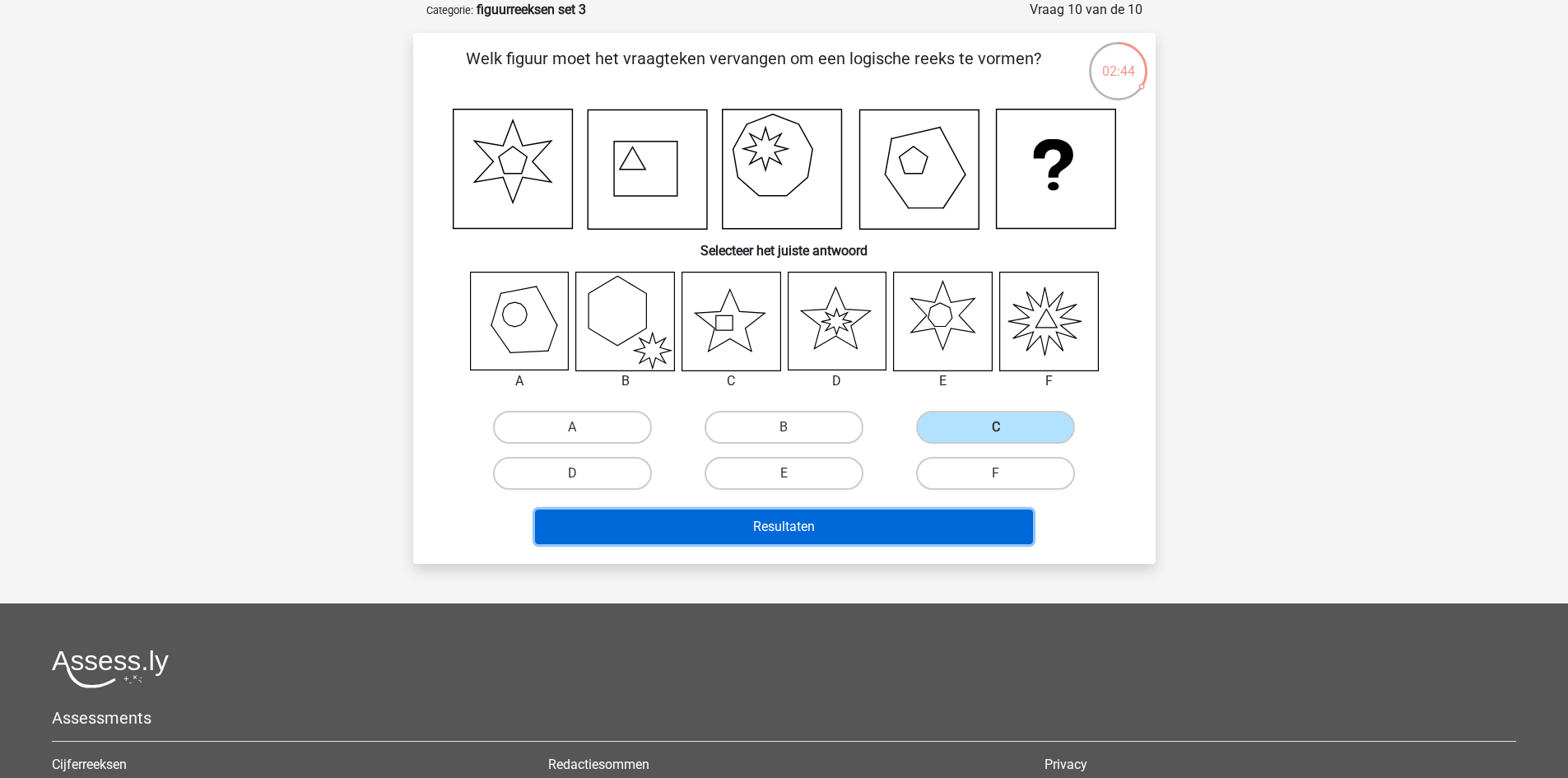
click at [872, 523] on button "Resultaten" at bounding box center [784, 526] width 498 height 35
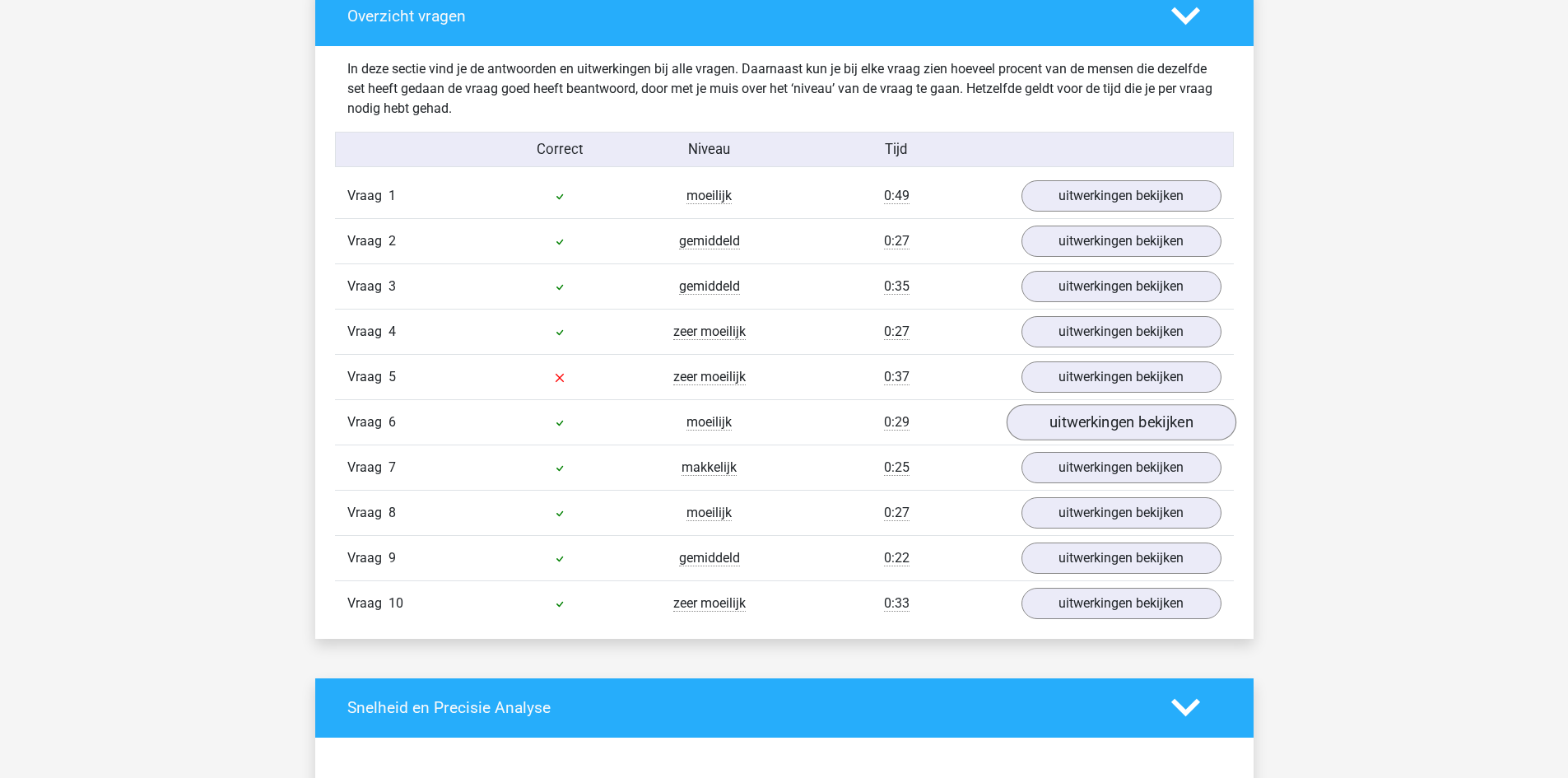
scroll to position [985, 0]
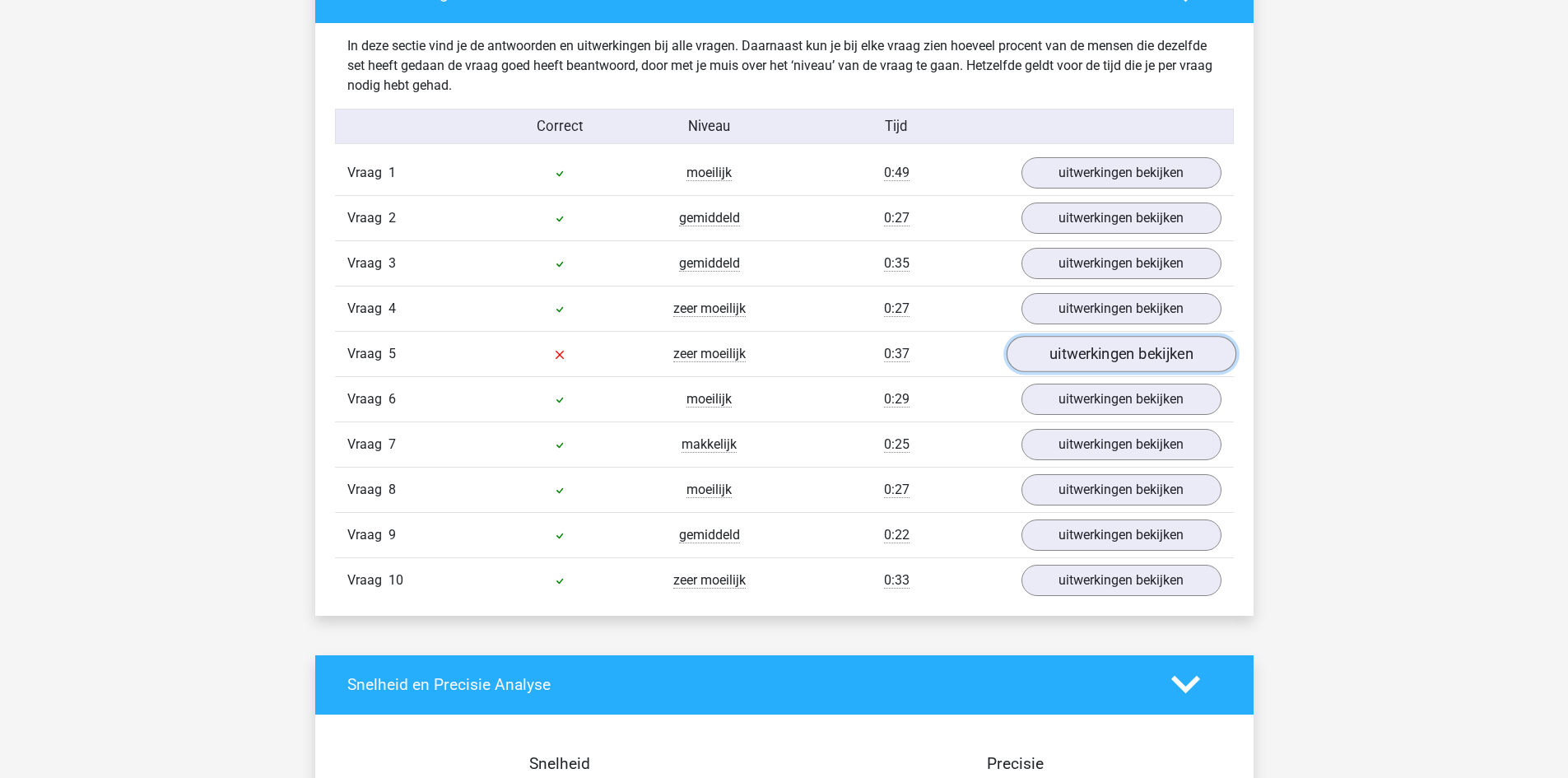
click at [1091, 362] on link "uitwerkingen bekijken" at bounding box center [1120, 354] width 229 height 36
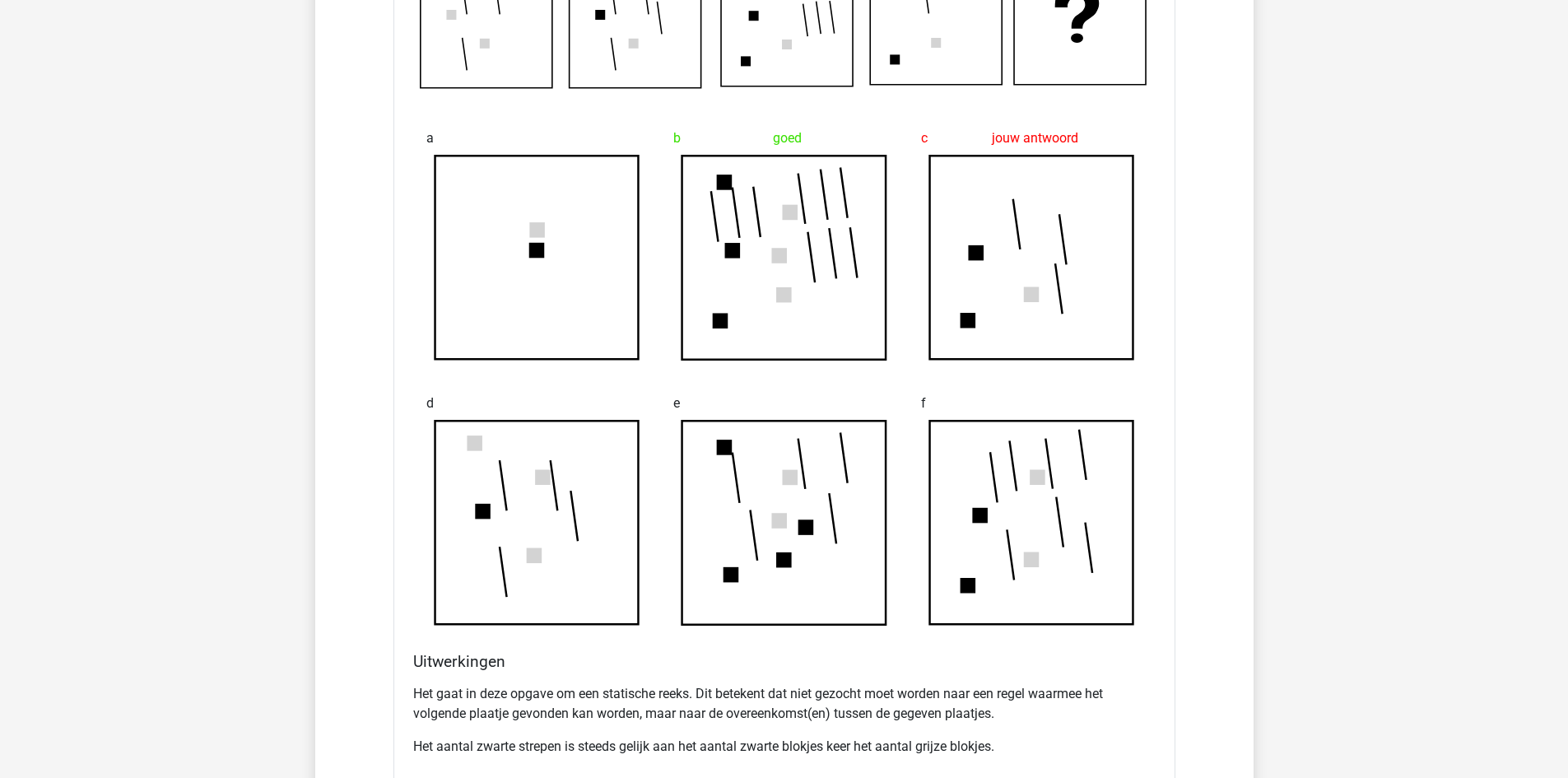
scroll to position [1479, 0]
